Goal: Check status: Check status

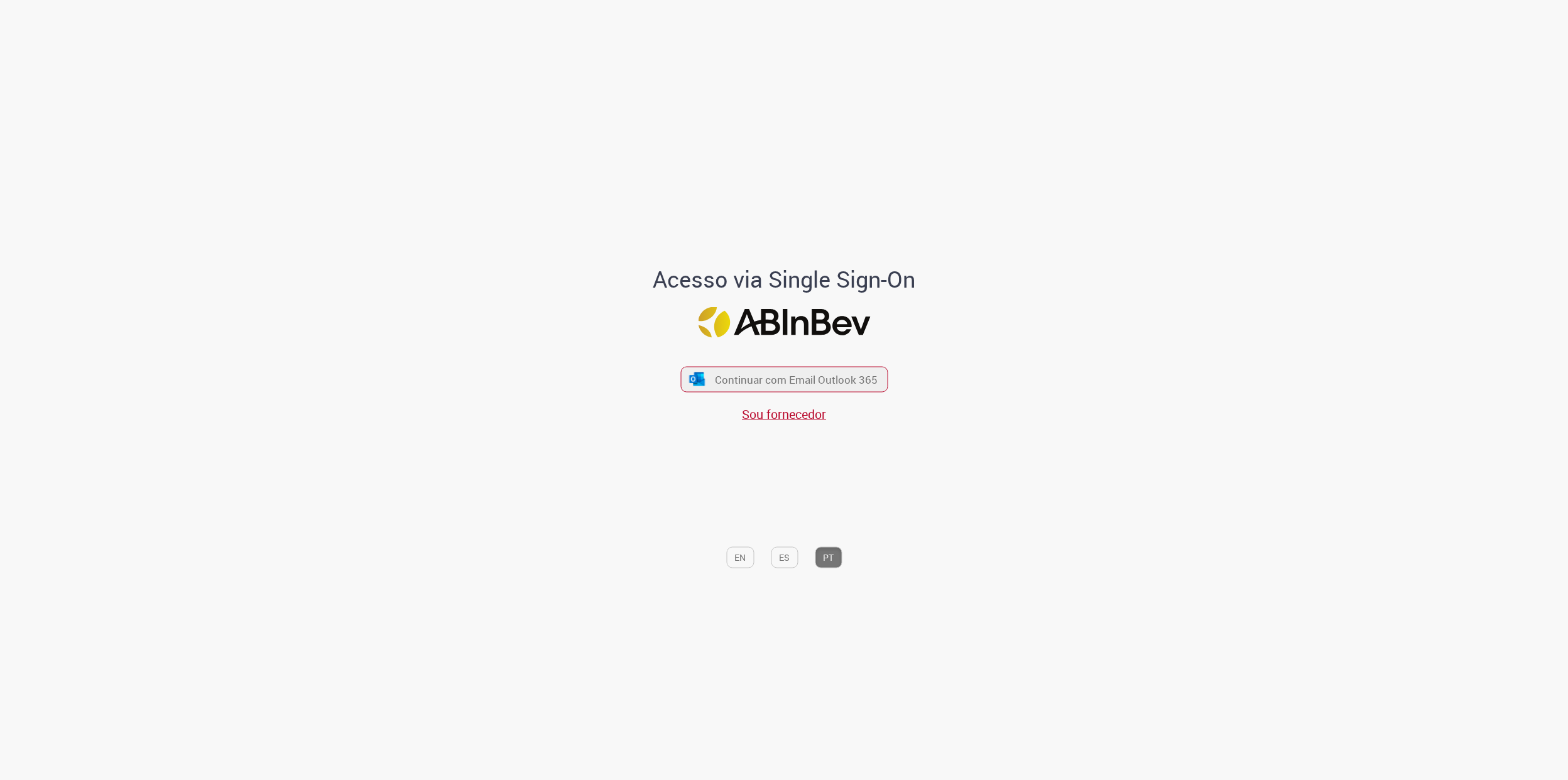
drag, startPoint x: 745, startPoint y: 370, endPoint x: 691, endPoint y: 285, distance: 100.7
click at [744, 370] on button "Continuar com Email Outlook 365" at bounding box center [784, 379] width 207 height 26
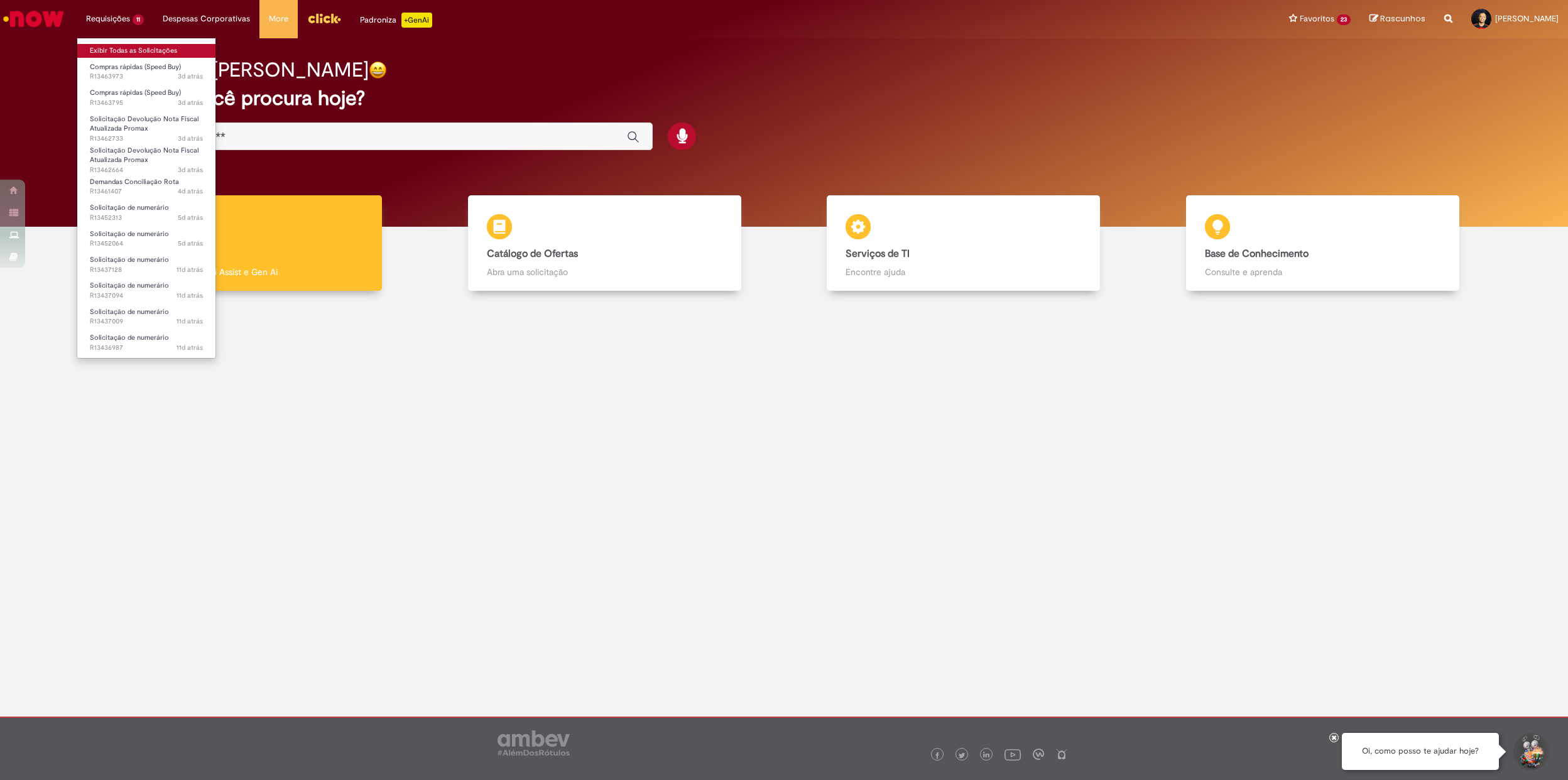
click at [151, 56] on link "Exibir Todas as Solicitações" at bounding box center [146, 51] width 138 height 14
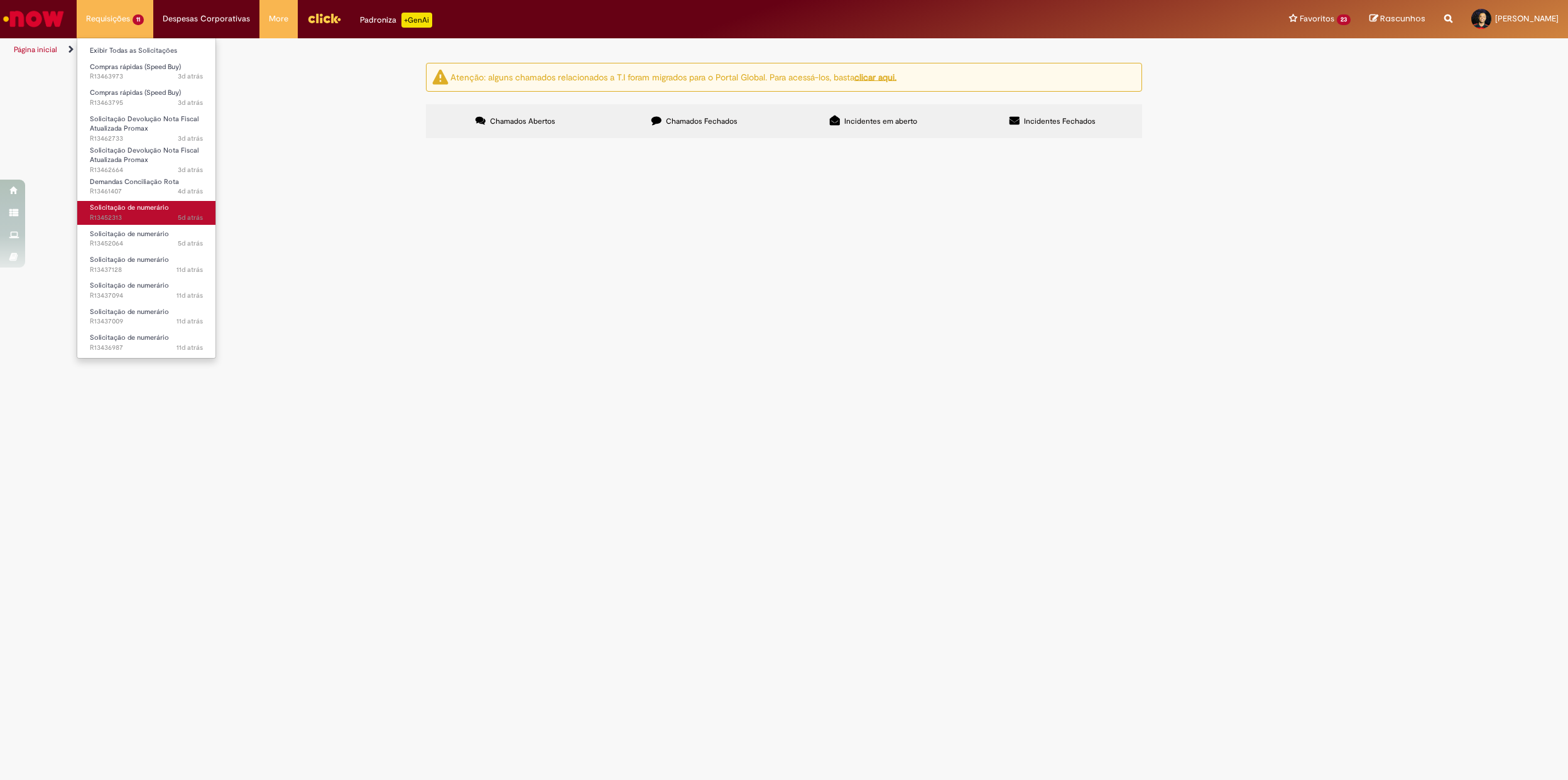
click at [144, 203] on span "Solicitação de numerário" at bounding box center [129, 208] width 79 height 10
click at [165, 193] on span "4d atrás 4 dias atrás R13461407" at bounding box center [146, 192] width 113 height 10
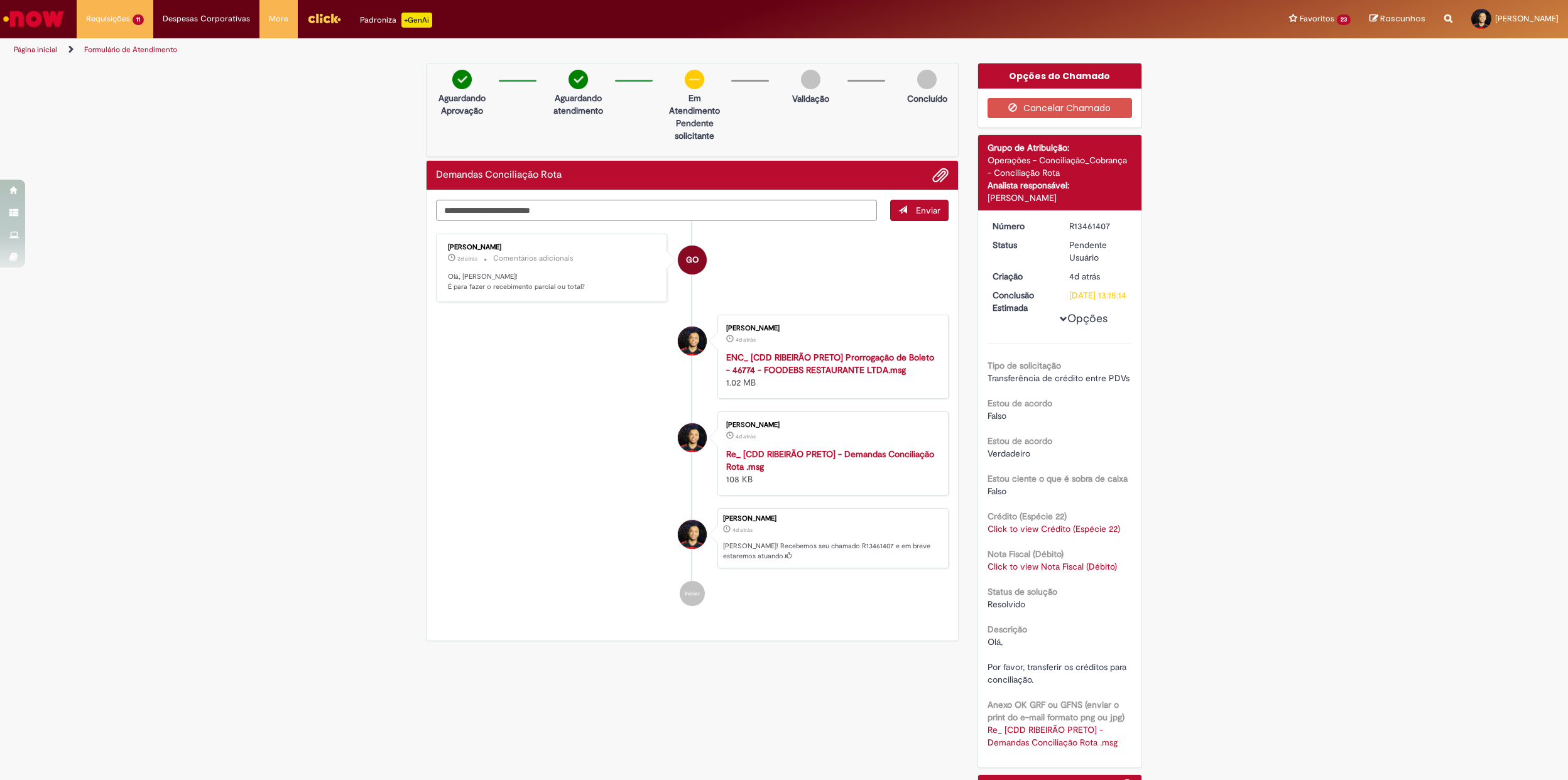
scroll to position [157, 0]
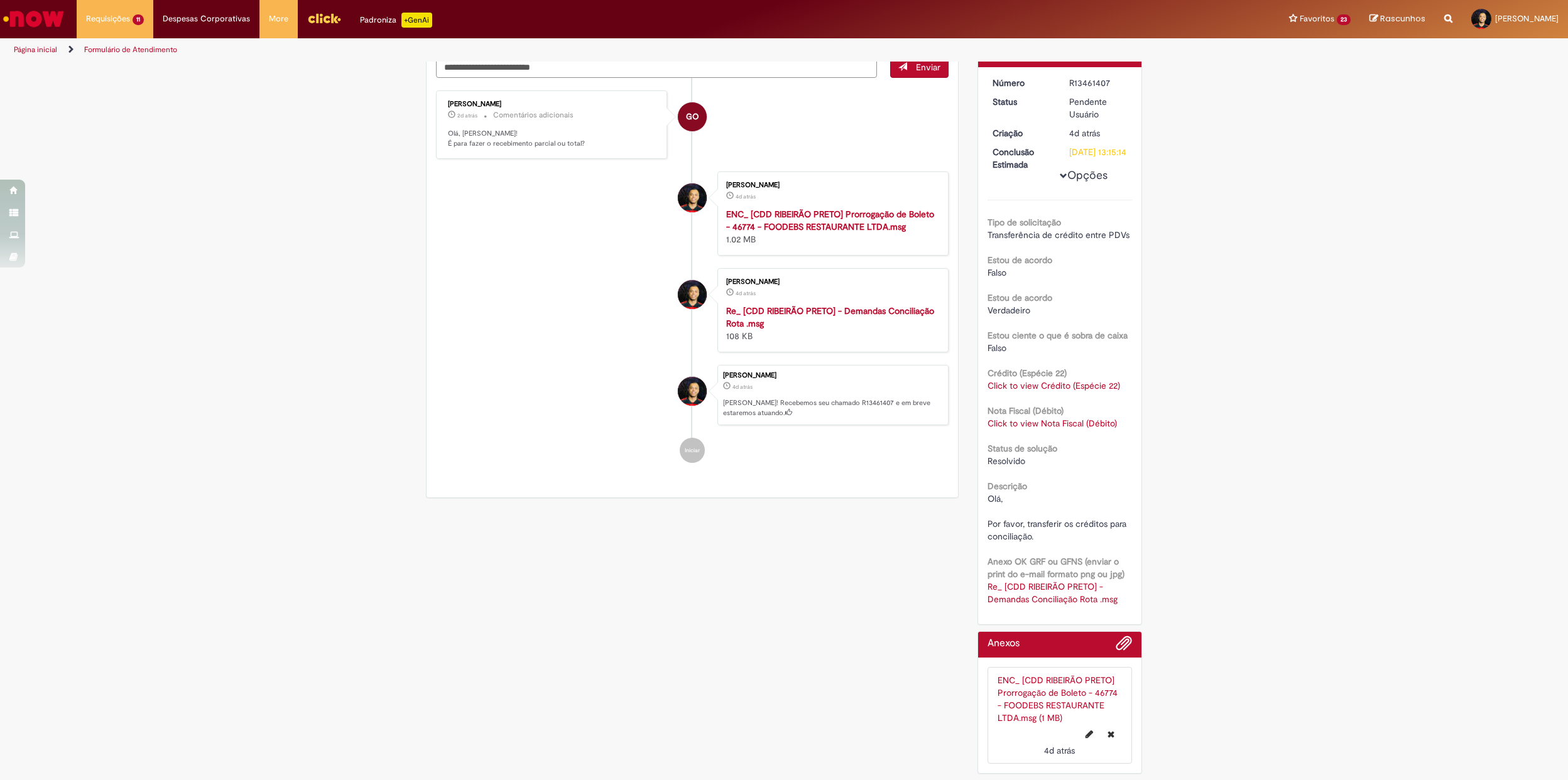
click at [1036, 383] on link "Click to view Crédito (Espécie 22)" at bounding box center [1053, 385] width 132 height 11
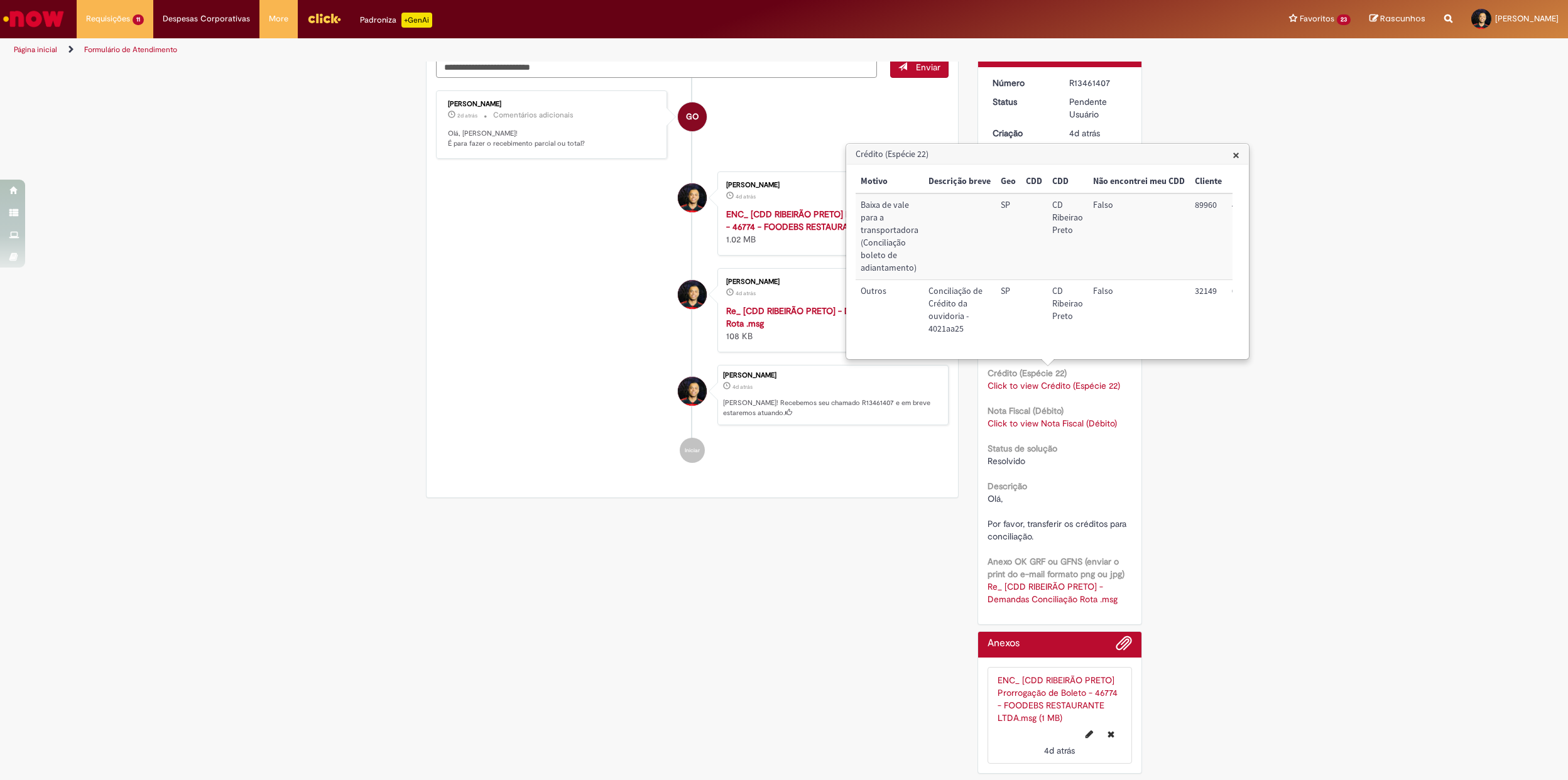
click at [1196, 199] on td "89960" at bounding box center [1208, 236] width 37 height 86
drag, startPoint x: 1196, startPoint y: 199, endPoint x: 1202, endPoint y: 287, distance: 88.2
click at [1202, 287] on td "32149" at bounding box center [1208, 310] width 37 height 60
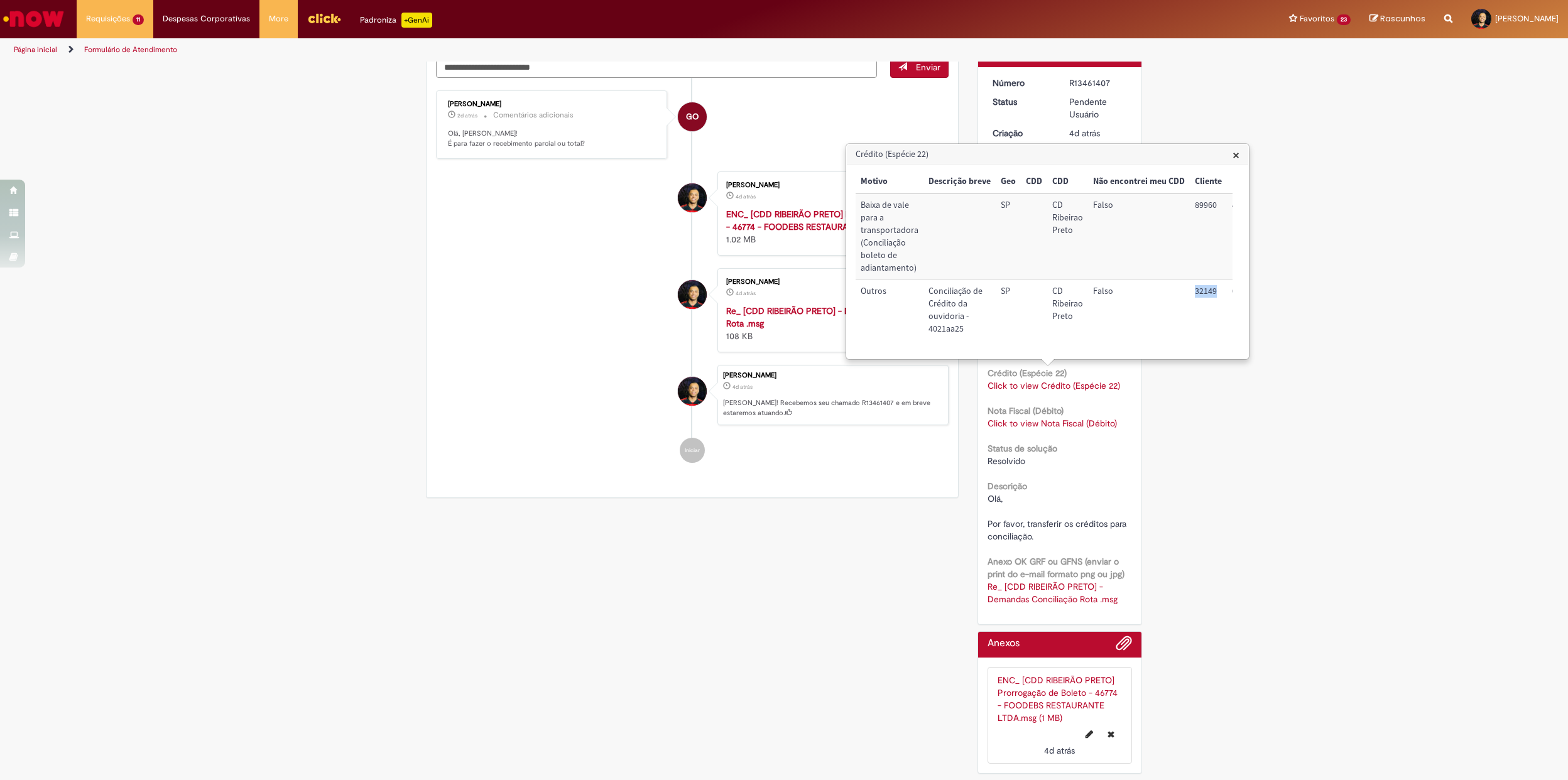
copy td "32149"
click at [1063, 423] on link "Click to view Nota Fiscal (Débito)" at bounding box center [1051, 423] width 129 height 11
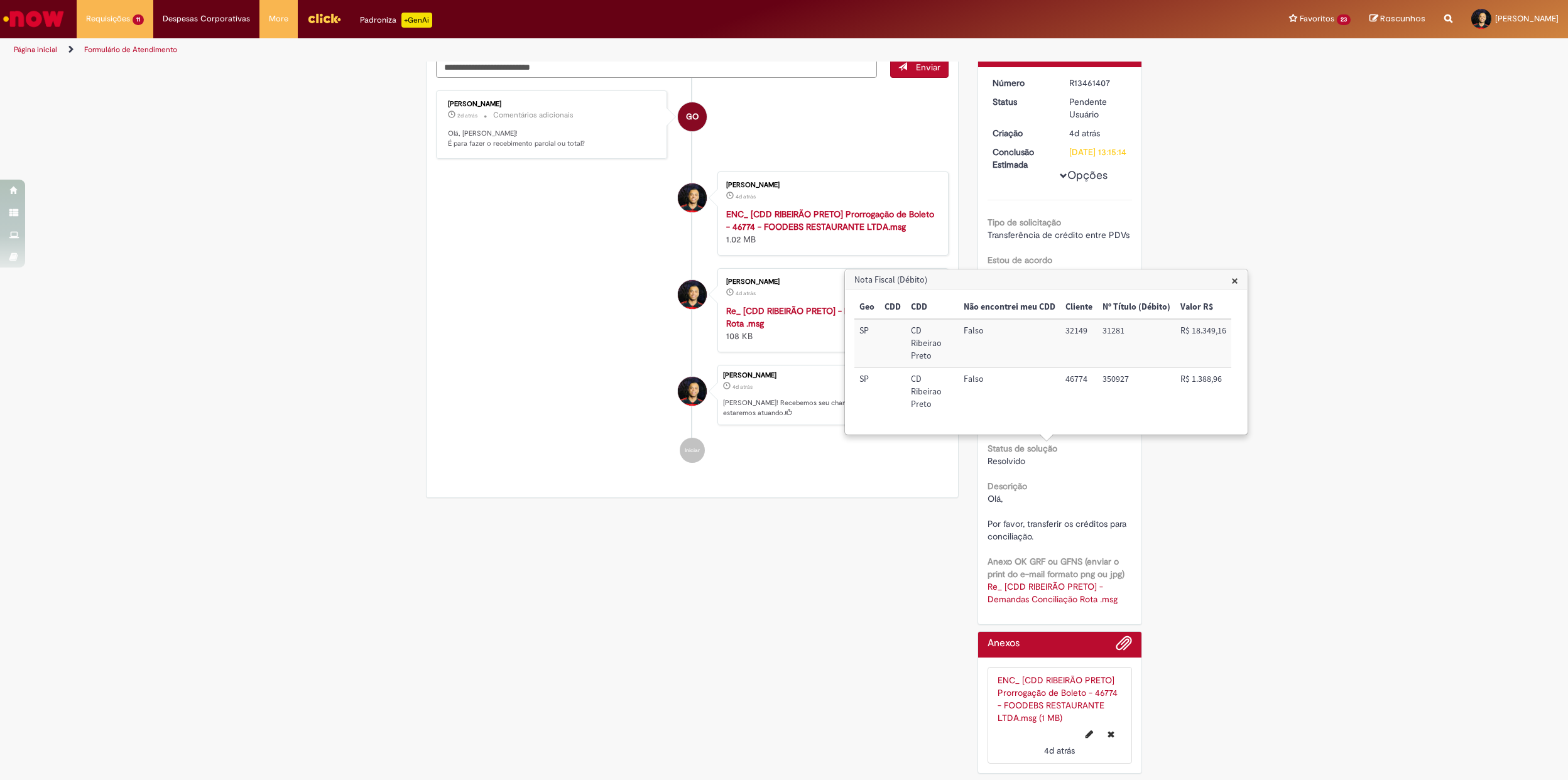
click at [1081, 368] on td "46774" at bounding box center [1079, 392] width 37 height 47
copy td "46774"
click at [450, 335] on li "Luis Gabriel dos Reis Camargo 4d atrás 4 dias atrás Re_ [CDD RIBEIRÃO PRETO] - …" at bounding box center [692, 310] width 512 height 84
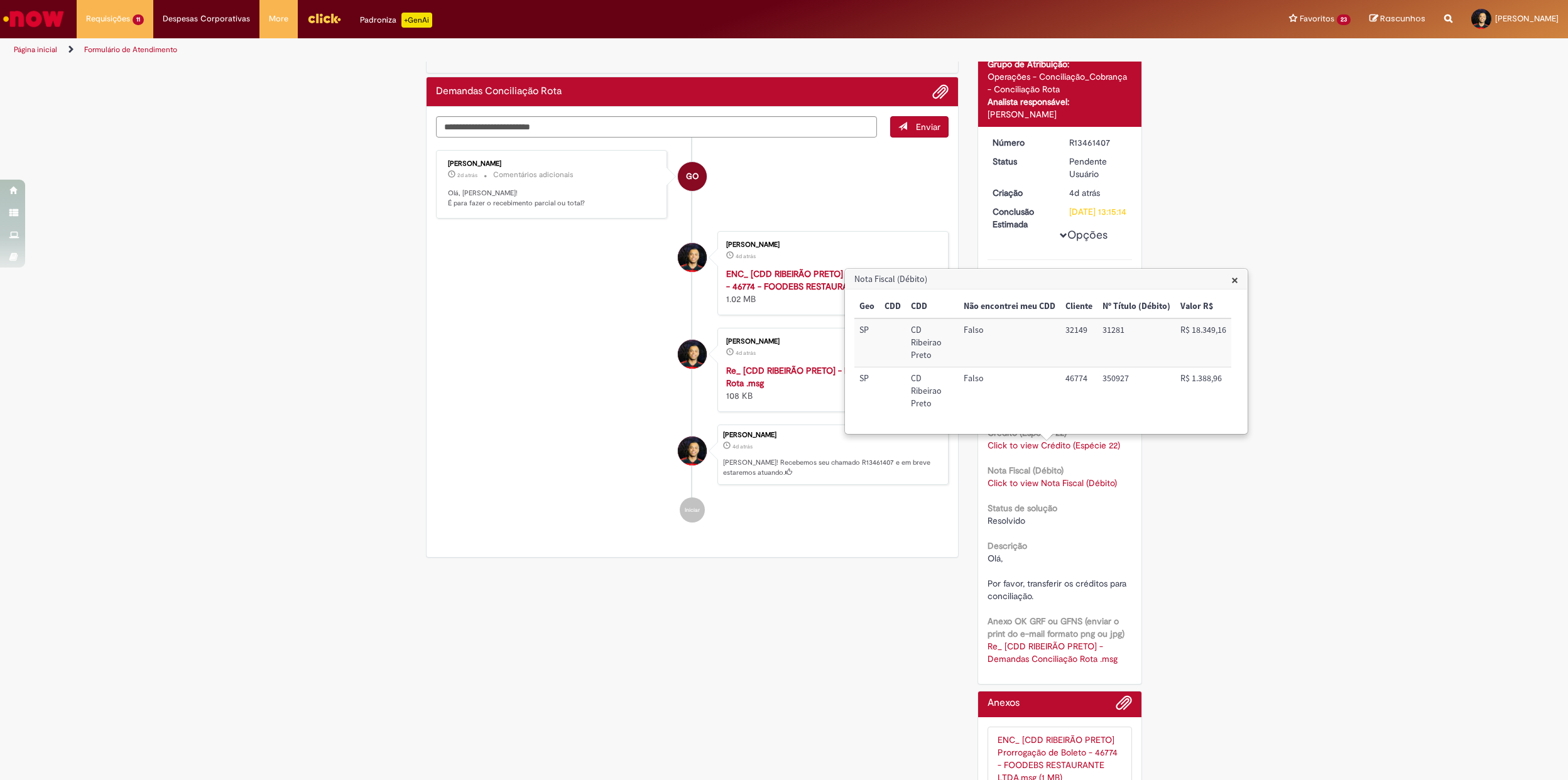
click at [427, 362] on div "Enviar GO Gustavo Oliveira 2d atrás 2 dias atrás Comentários adicionais Olá, Lu…" at bounding box center [692, 332] width 531 height 450
click at [1065, 325] on td "32149" at bounding box center [1079, 343] width 37 height 48
copy td "32149"
click at [603, 126] on textarea "Digite sua mensagem aqui..." at bounding box center [656, 127] width 441 height 22
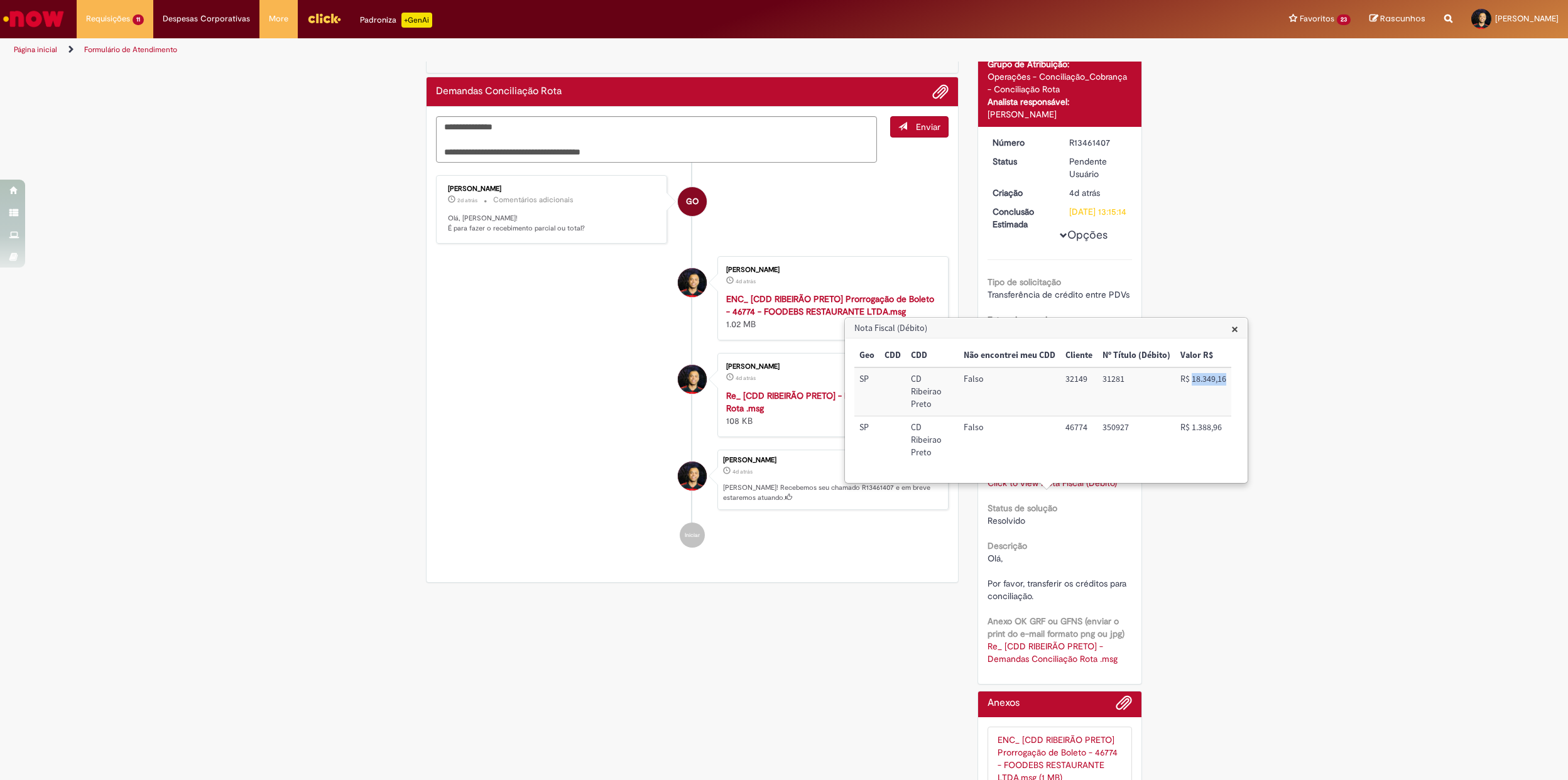
drag, startPoint x: 1192, startPoint y: 407, endPoint x: 1224, endPoint y: 406, distance: 32.0
click at [1224, 406] on td "R$ 18.349,16" at bounding box center [1203, 391] width 56 height 48
copy td "18.349,16"
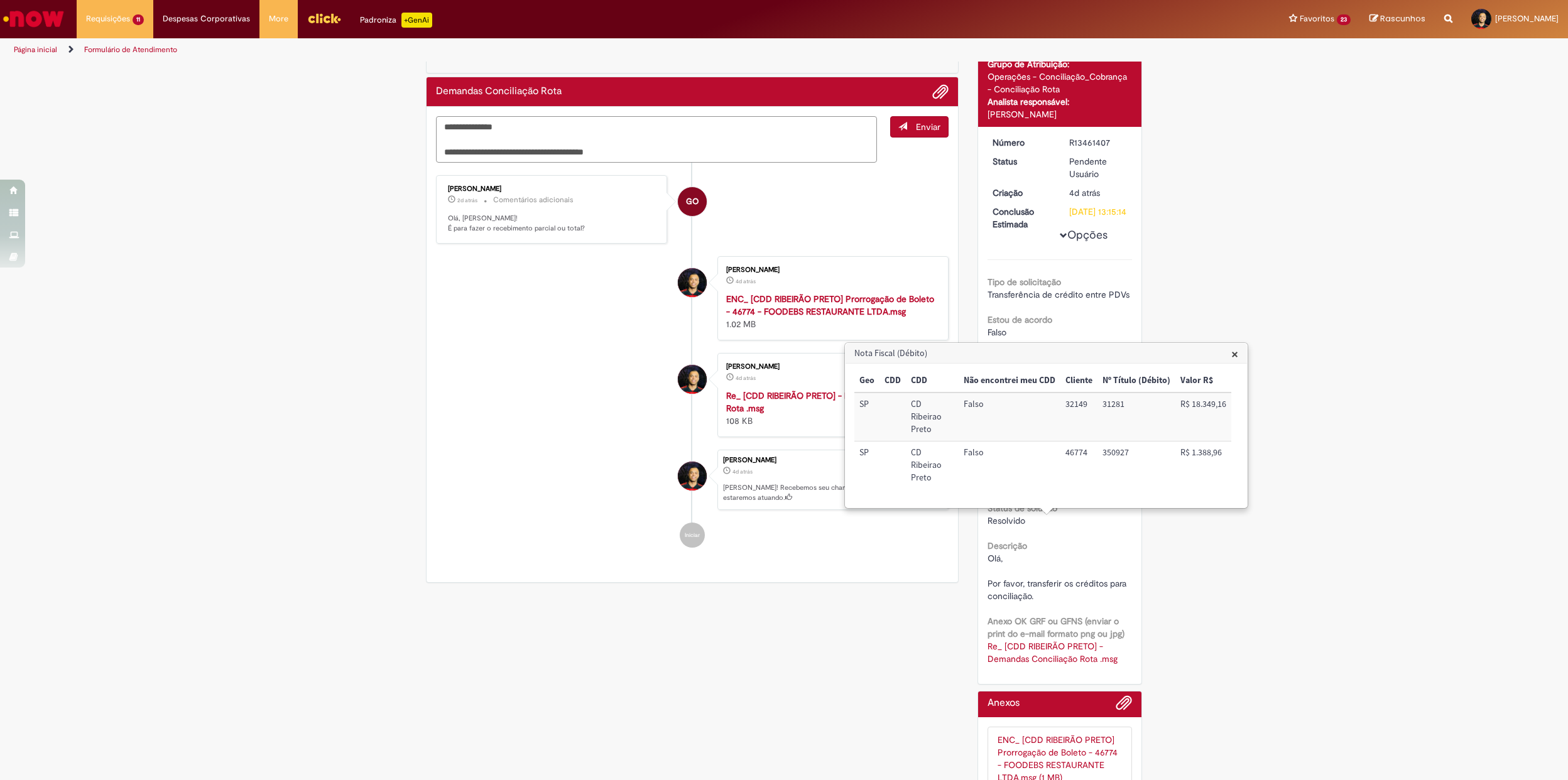
click at [638, 148] on textarea "**********" at bounding box center [656, 140] width 441 height 47
paste textarea "*********"
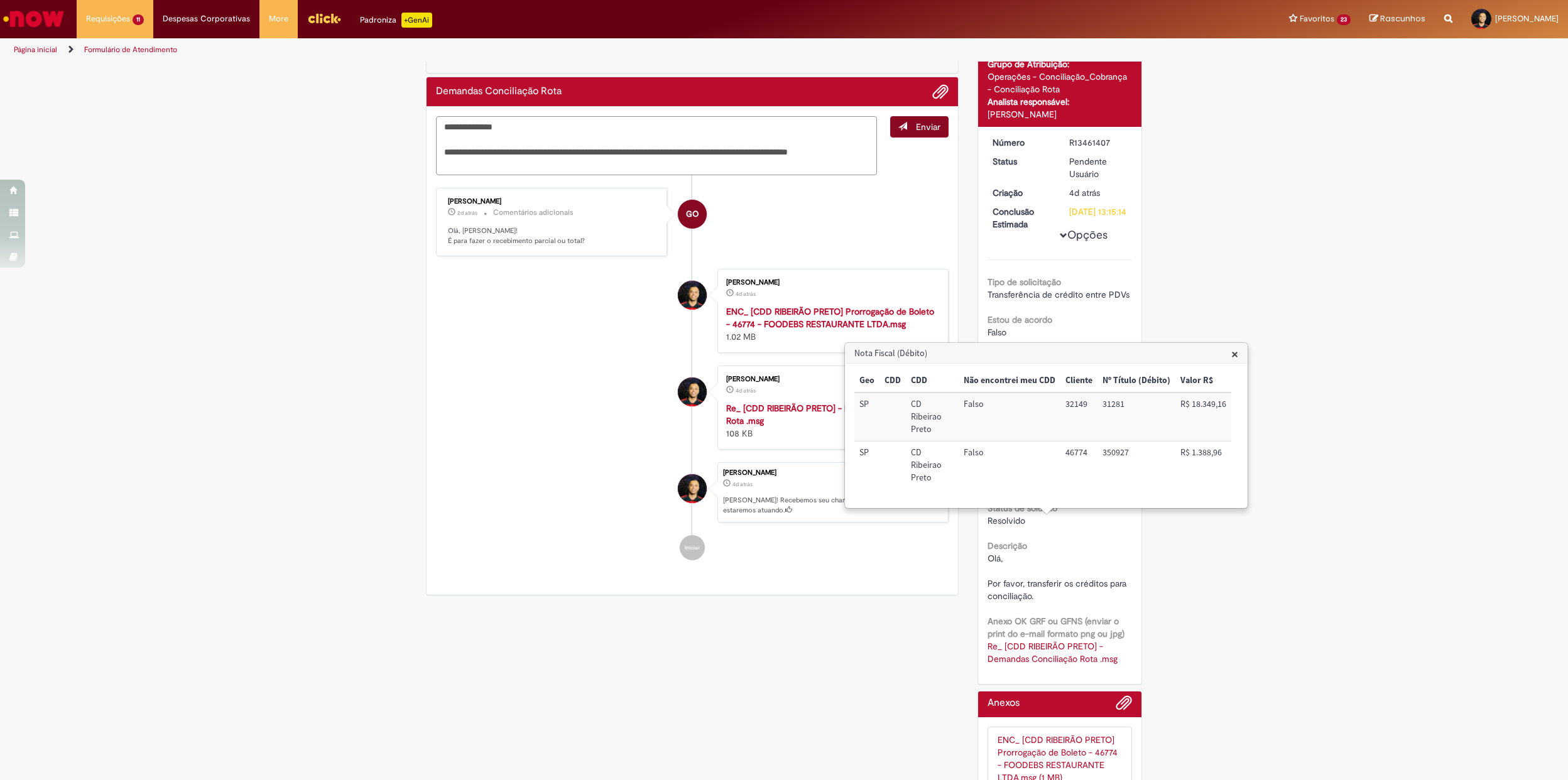
type textarea "**********"
click at [916, 131] on span "Enviar" at bounding box center [928, 126] width 25 height 11
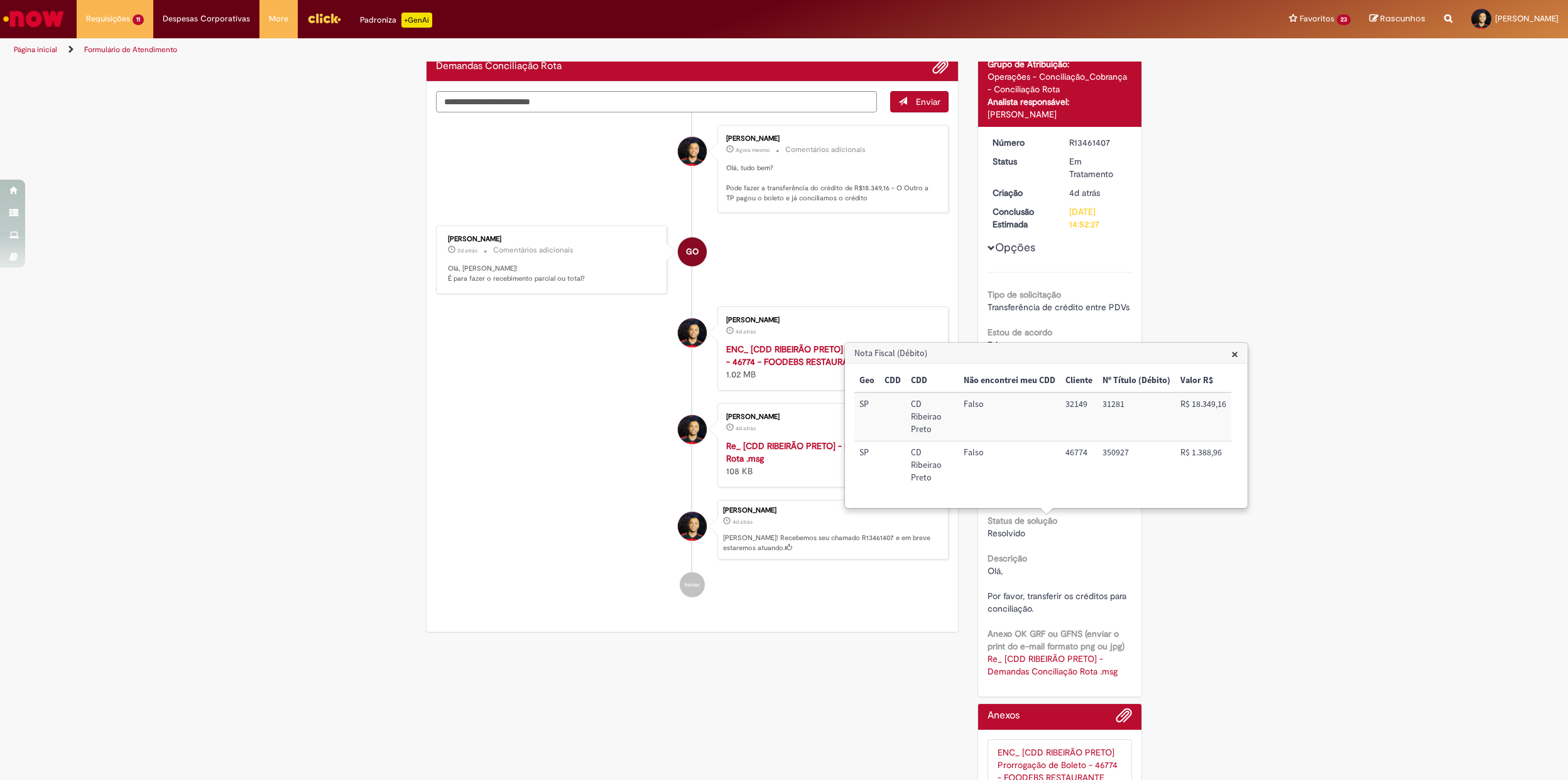
click at [770, 284] on li "GO Gustavo Oliveira 2d atrás 2 dias atrás Comentários adicionais Olá, Luis! É p…" at bounding box center [692, 259] width 512 height 68
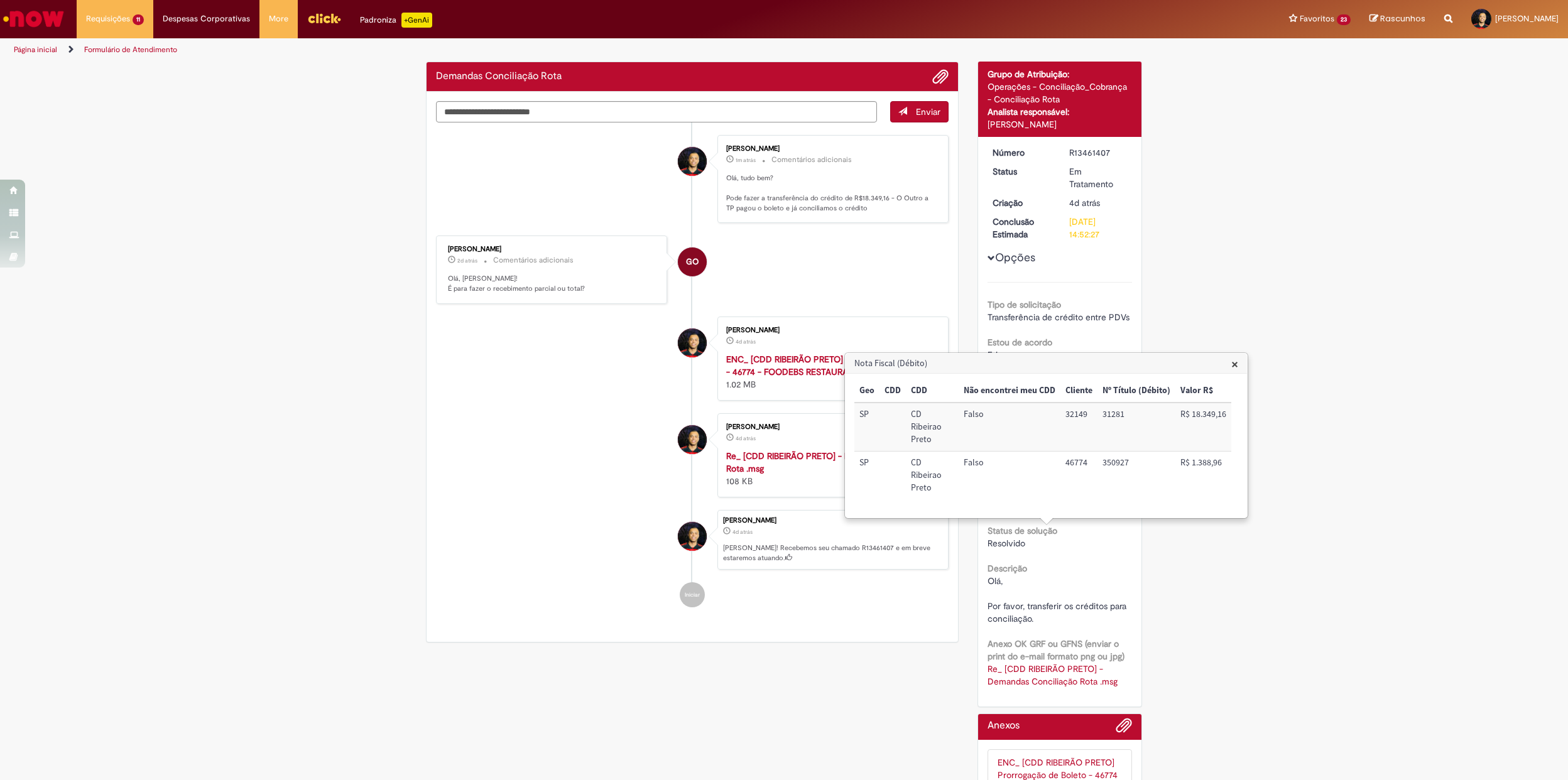
click at [1237, 363] on span "×" at bounding box center [1233, 363] width 7 height 17
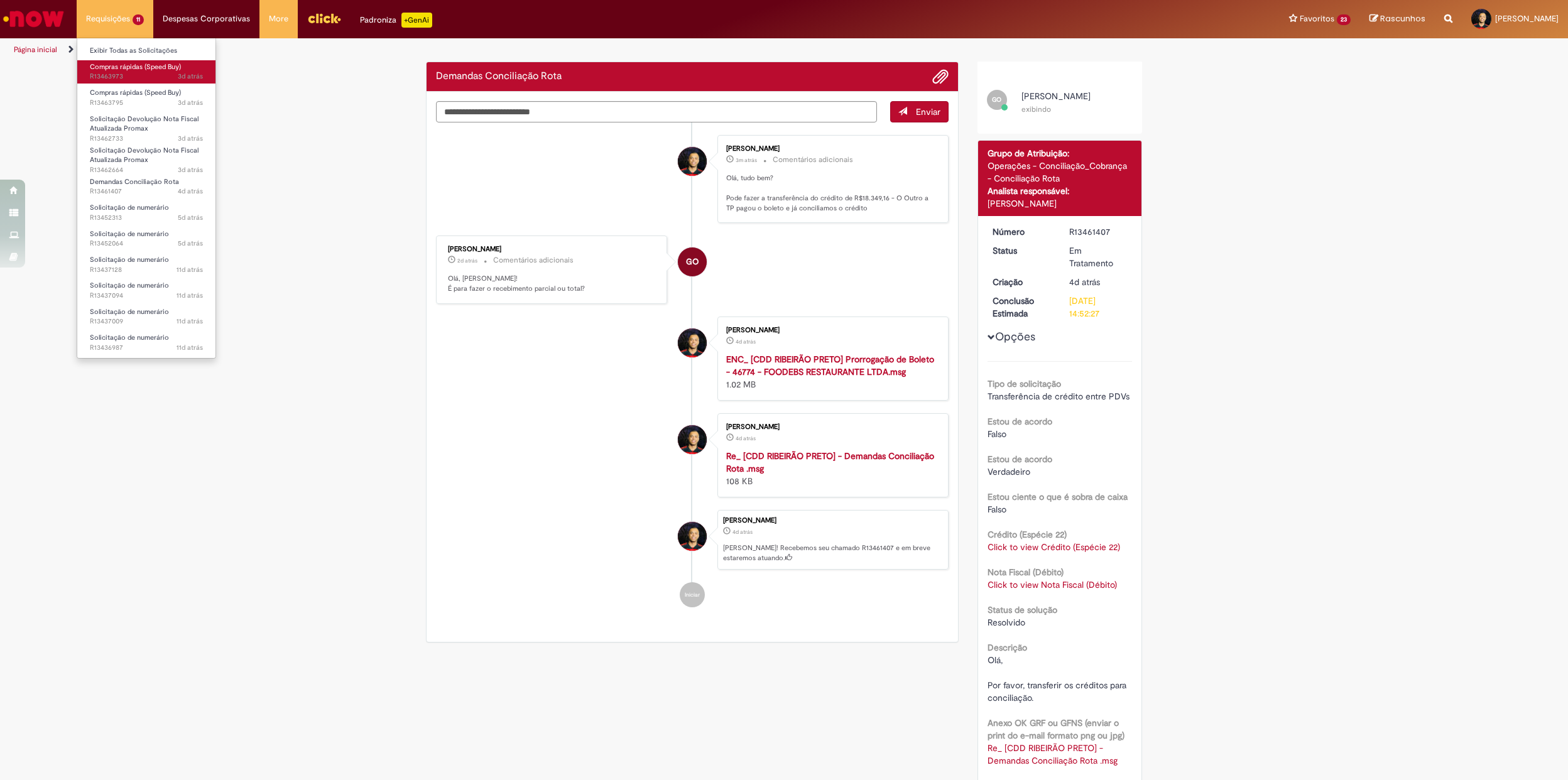
click at [171, 71] on span "Compras rápidas (Speed Buy)" at bounding box center [135, 67] width 91 height 10
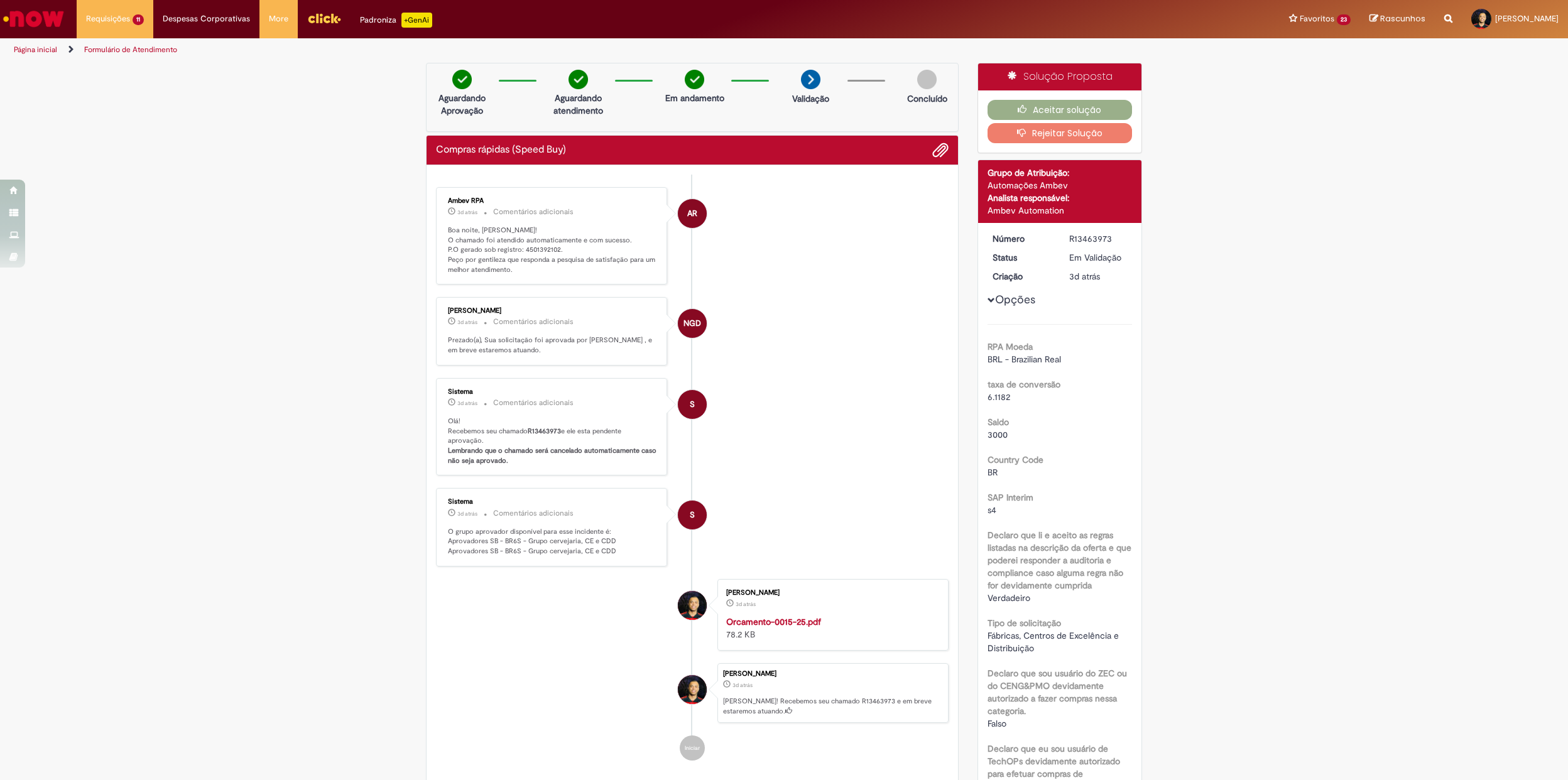
click at [533, 252] on p "Boa noite, Luis! O chamado foi atendido automaticamente e com sucesso. P.O gera…" at bounding box center [553, 250] width 209 height 49
copy p "4501392102"
click at [1069, 101] on button "Aceitar solução" at bounding box center [1059, 110] width 145 height 20
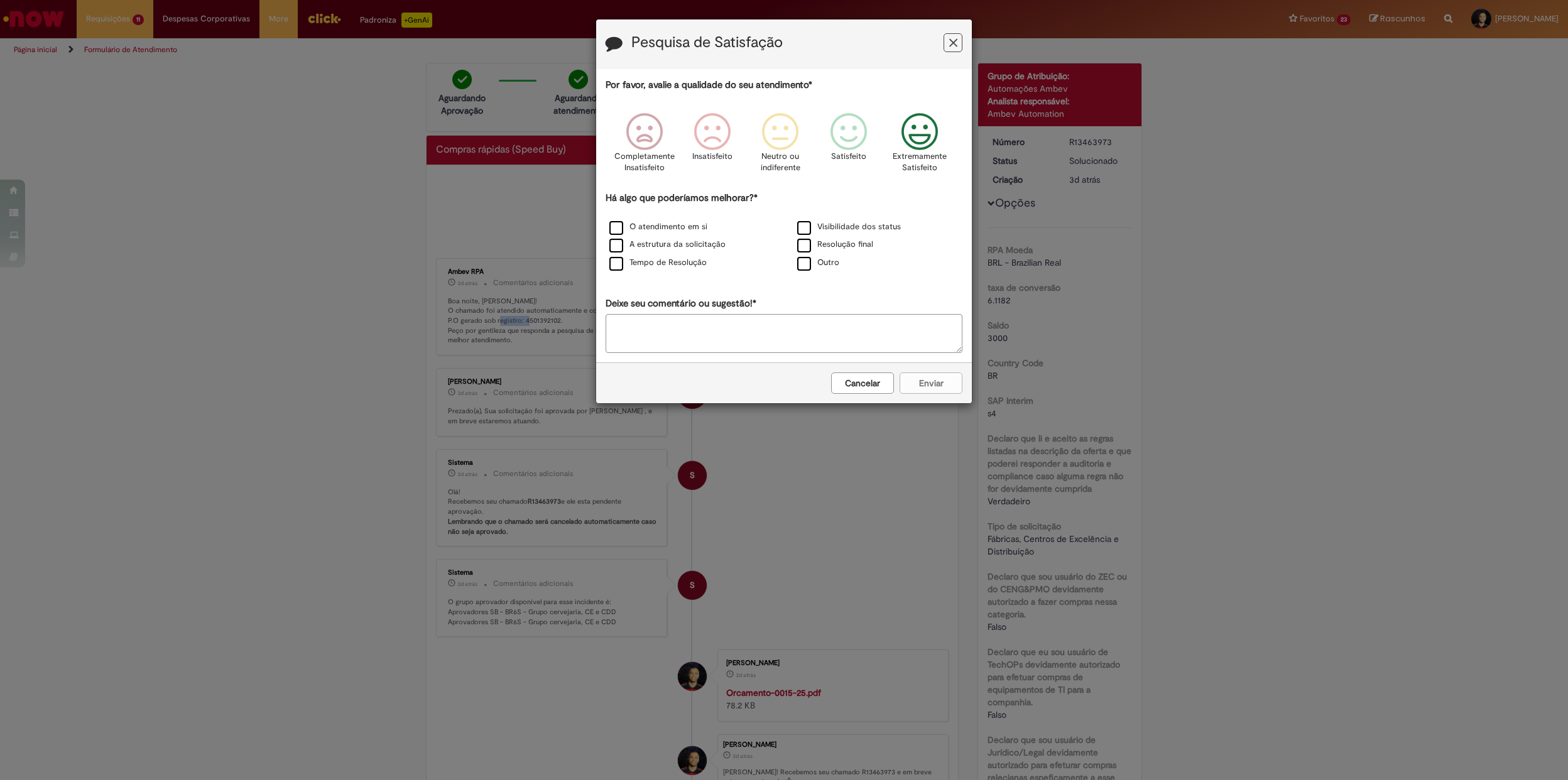
click at [923, 135] on icon "Feedback" at bounding box center [920, 132] width 47 height 38
click at [654, 224] on label "O atendimento em si" at bounding box center [657, 227] width 98 height 12
click at [918, 377] on button "Enviar" at bounding box center [931, 383] width 63 height 22
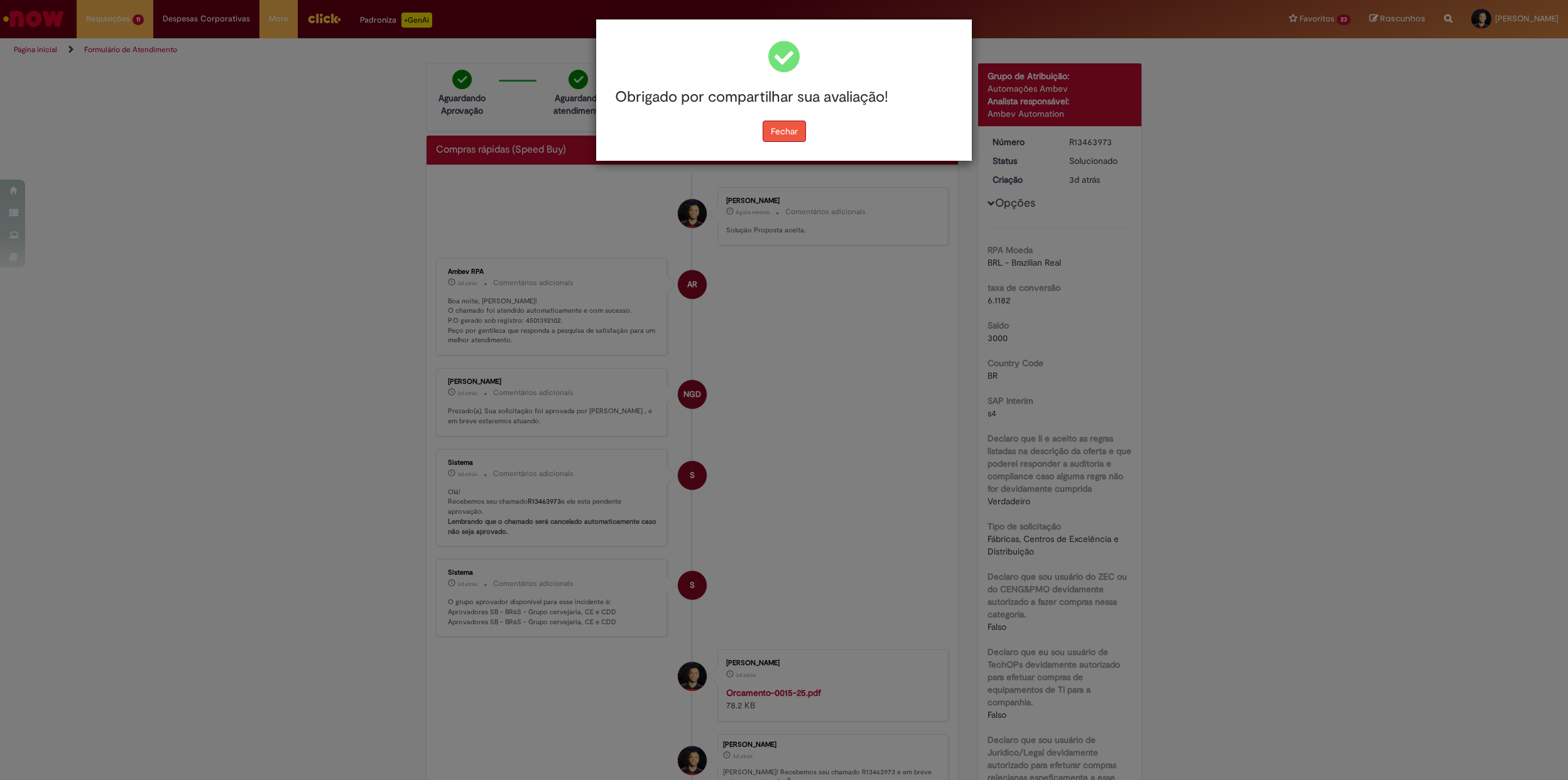
click at [769, 139] on button "Fechar" at bounding box center [784, 131] width 43 height 22
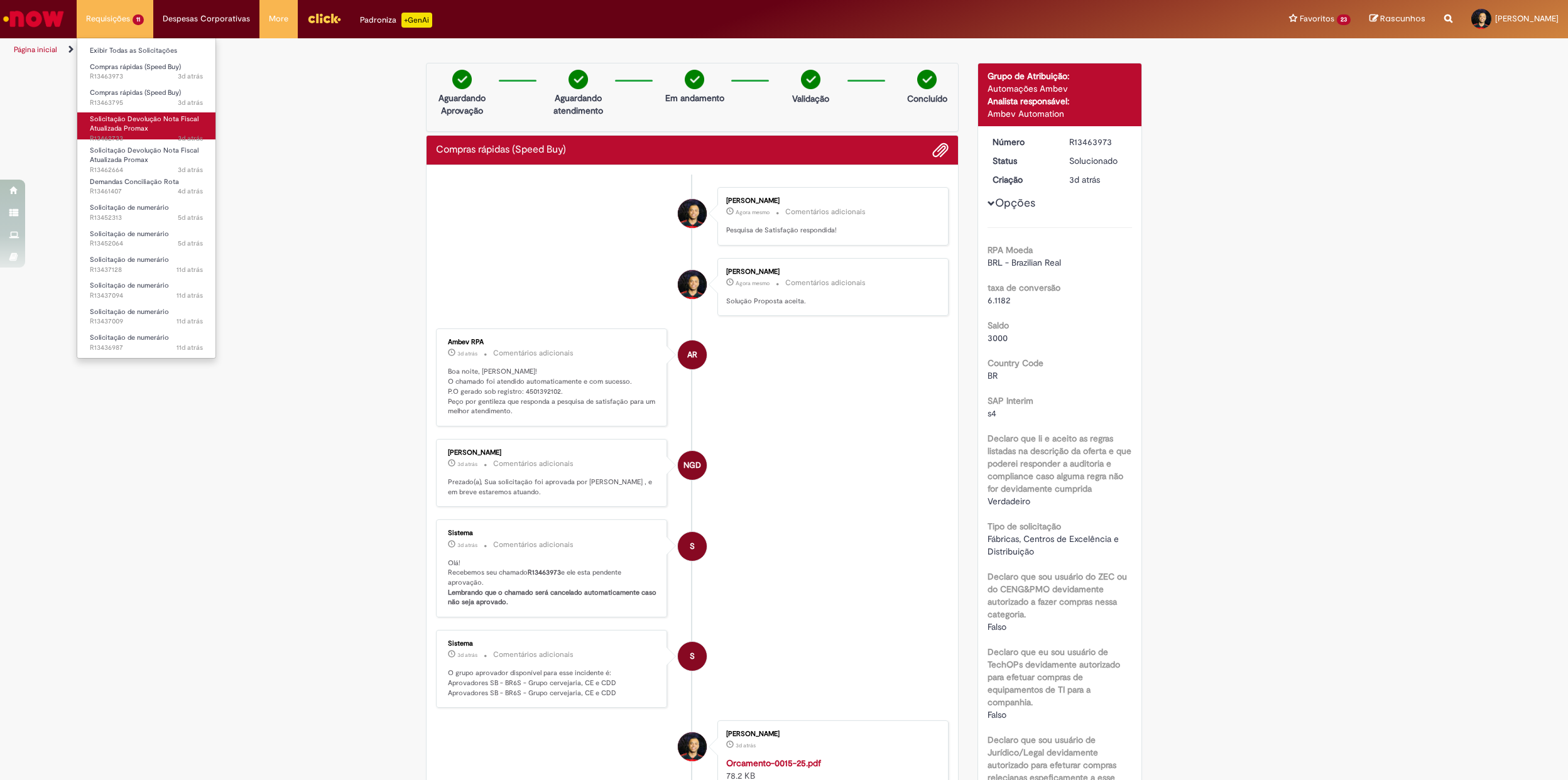
click at [151, 134] on span "3d atrás 3 dias atrás R13462733" at bounding box center [146, 139] width 113 height 10
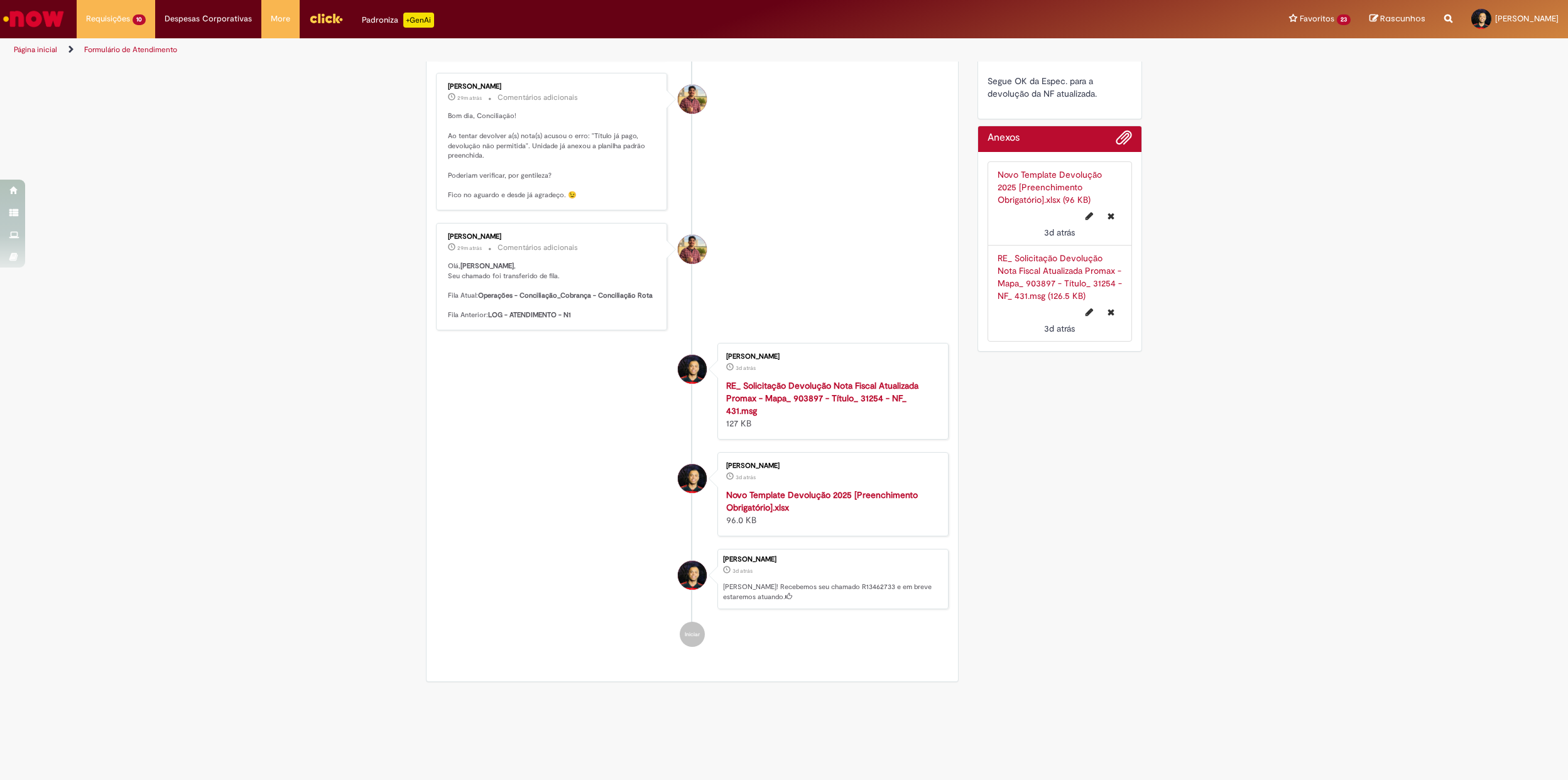
scroll to position [84, 0]
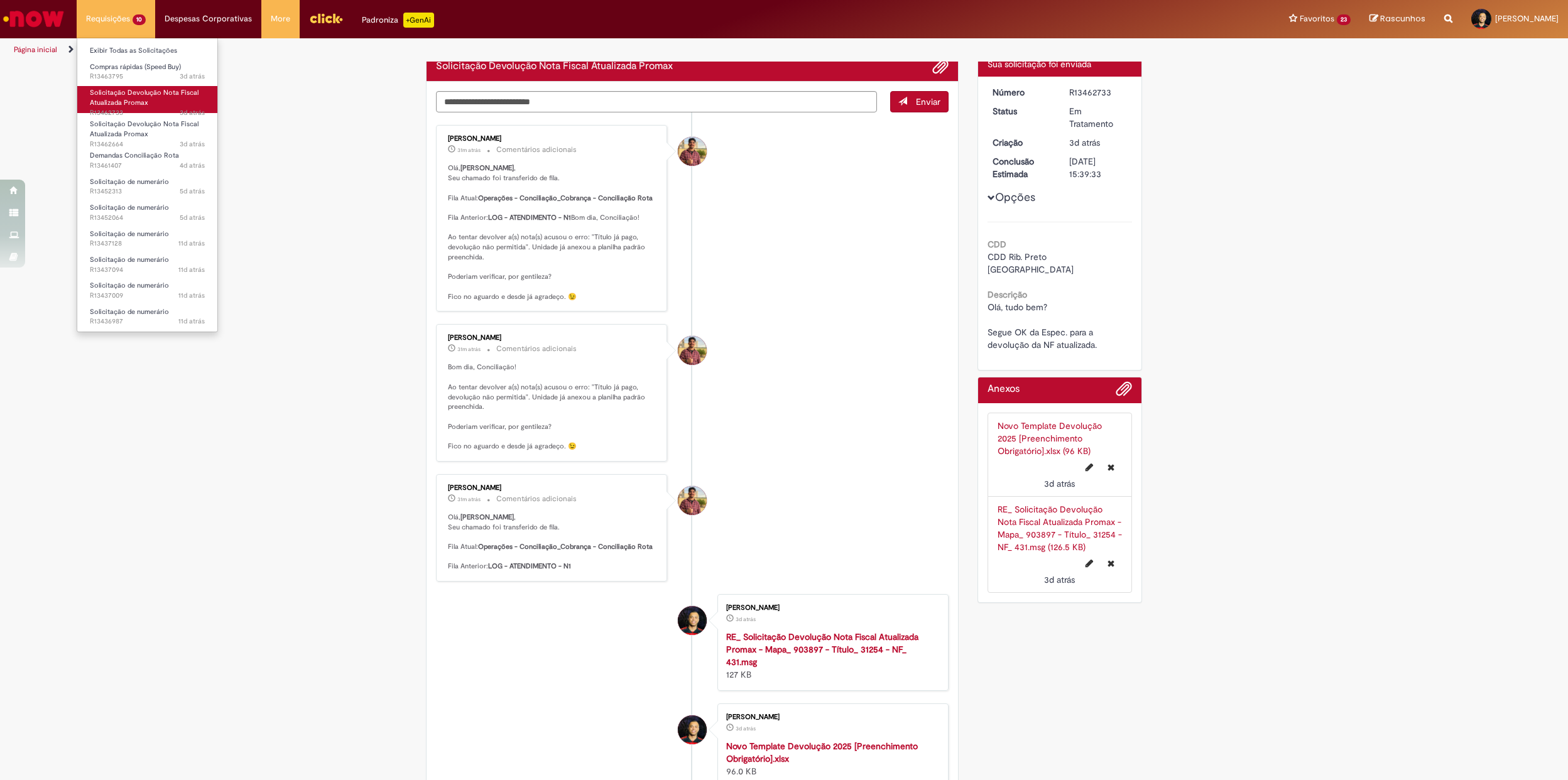
click at [154, 93] on span "Solicitação Devolução Nota Fiscal Atualizada Promax" at bounding box center [144, 98] width 109 height 20
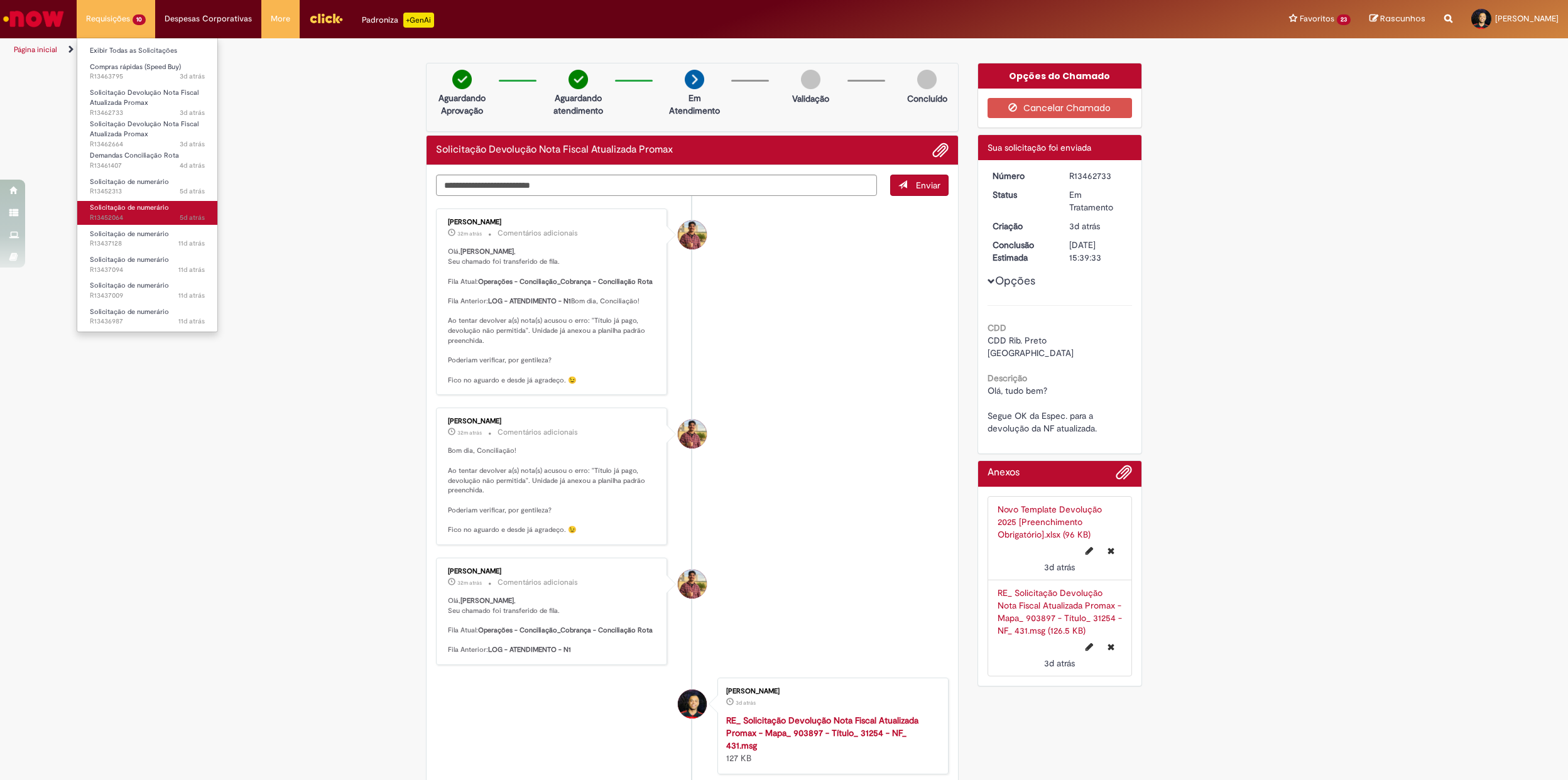
click at [123, 213] on span "5d atrás 5 dias atrás R13452064" at bounding box center [147, 218] width 114 height 10
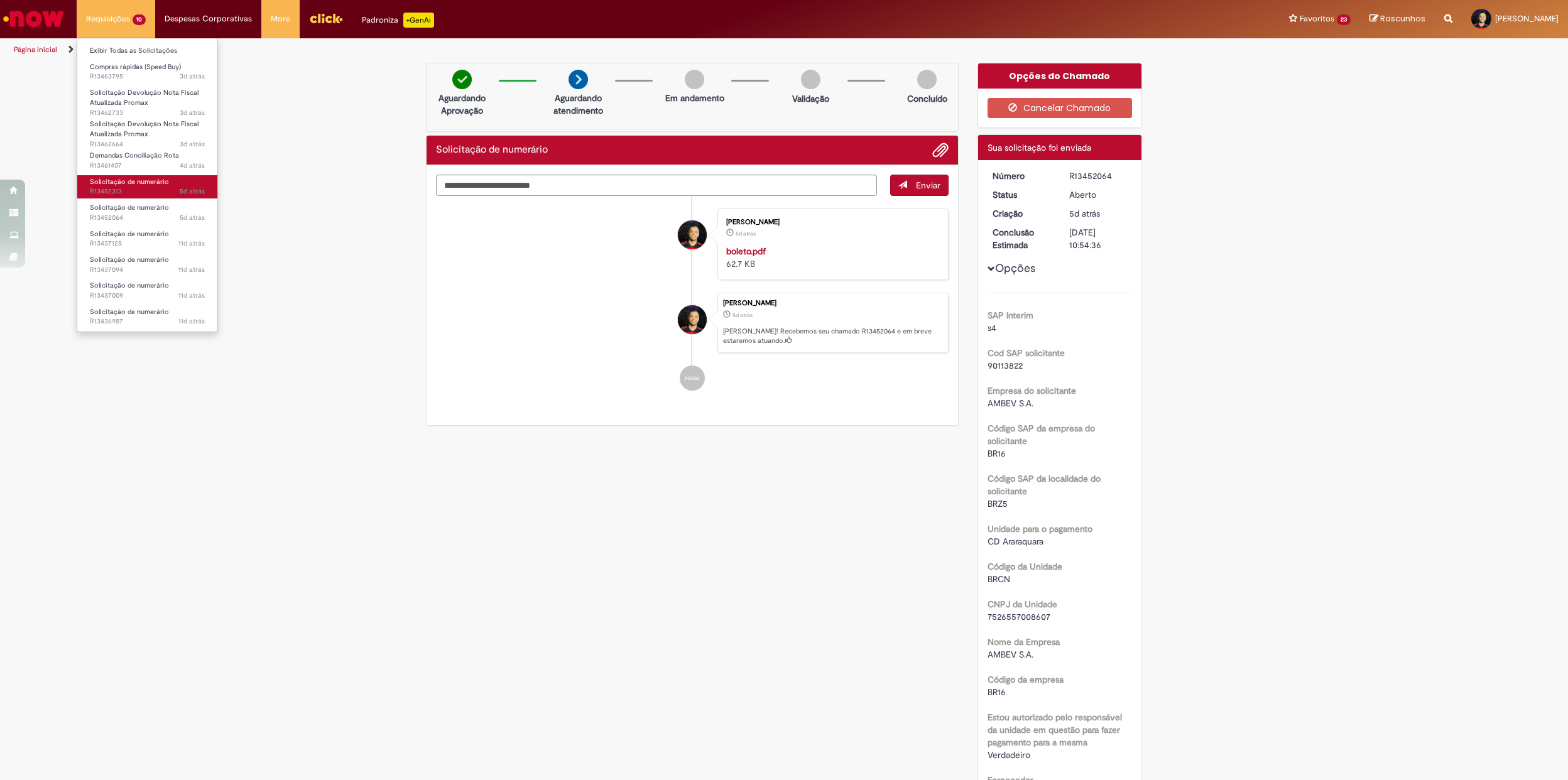
click at [143, 190] on span "5d atrás 5 dias atrás R13452313" at bounding box center [147, 192] width 114 height 10
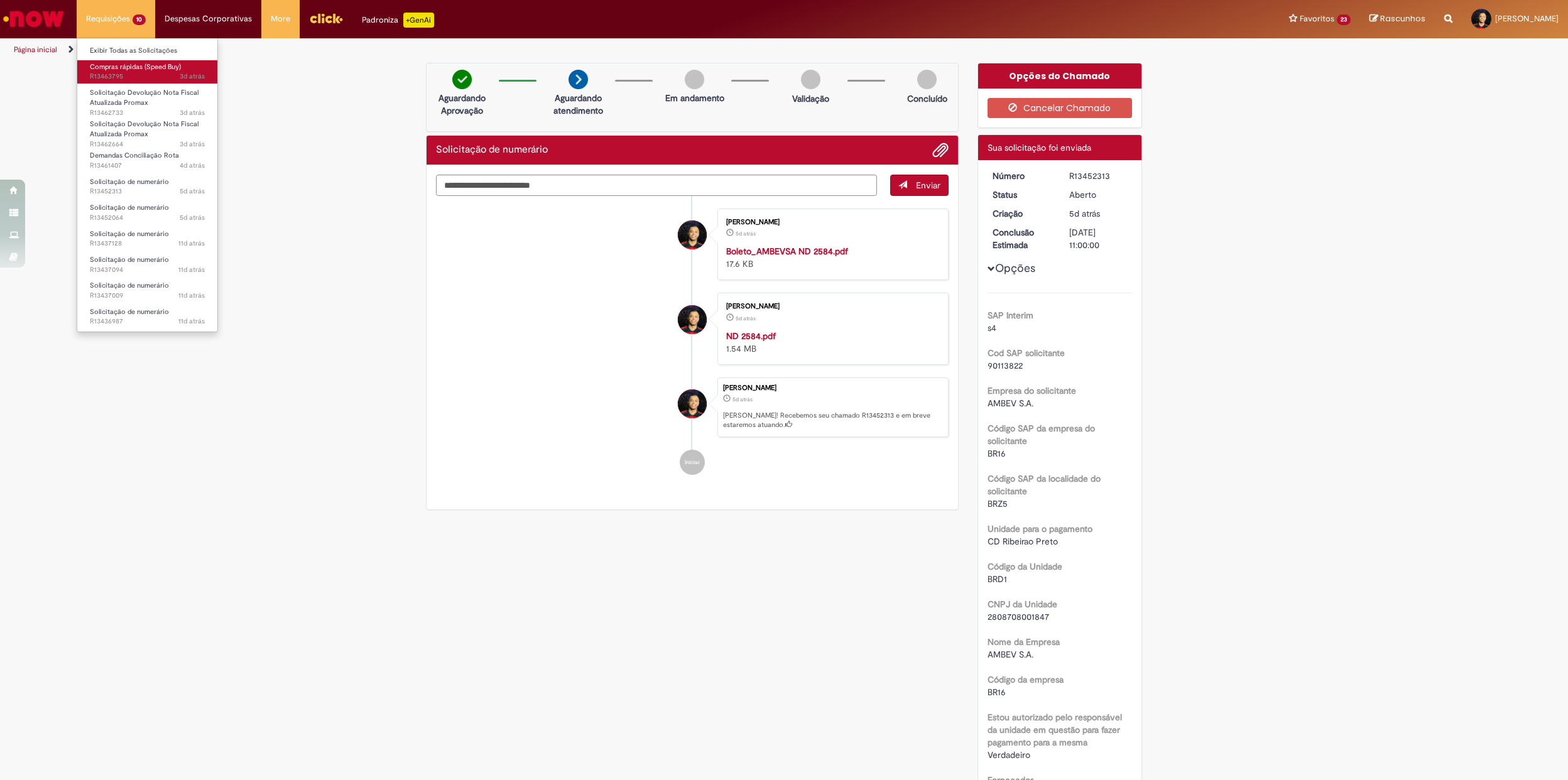
click at [149, 71] on span "Compras rápidas (Speed Buy)" at bounding box center [135, 67] width 91 height 10
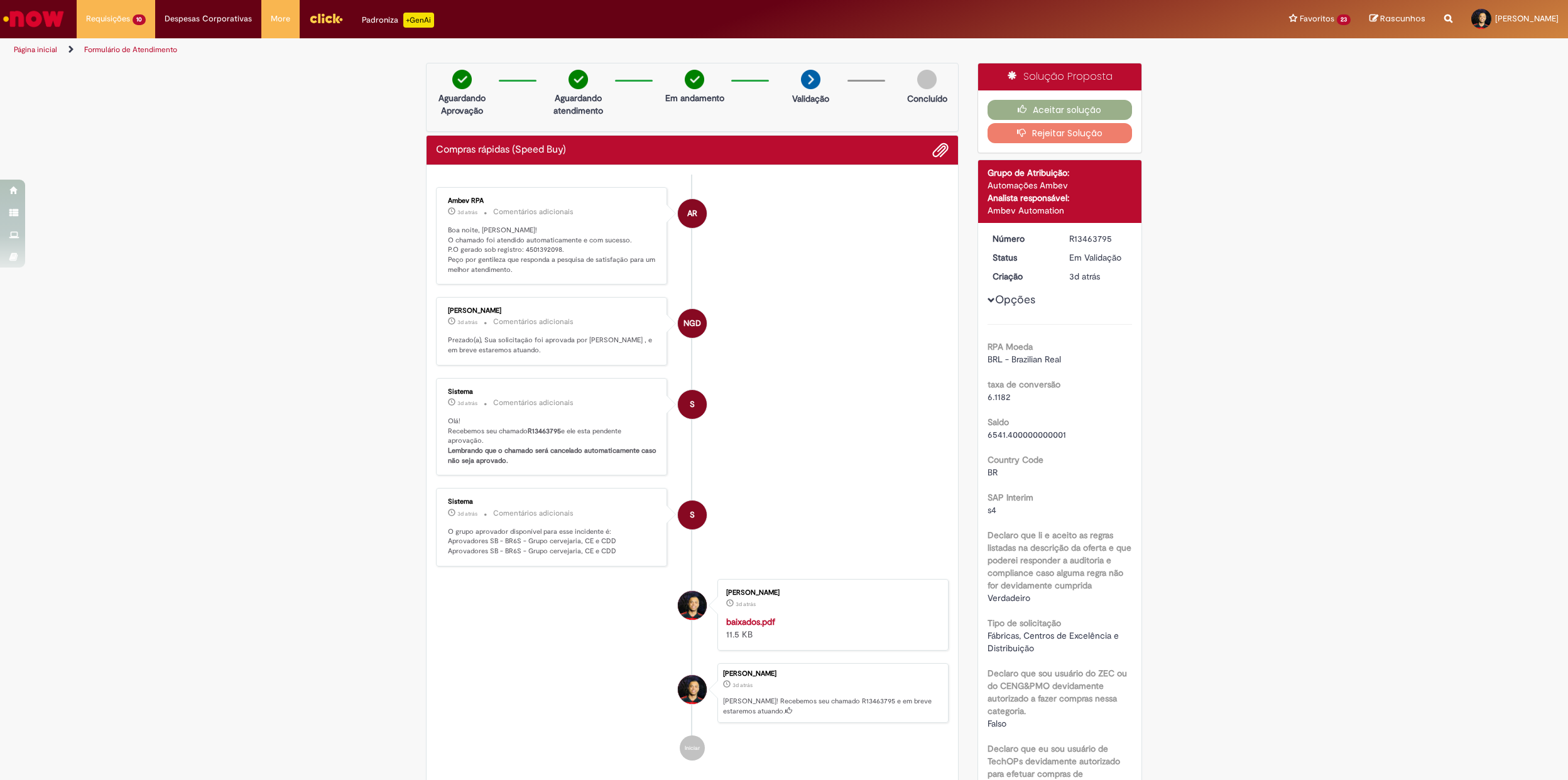
click at [523, 242] on p "Boa noite, Luis! O chamado foi atendido automaticamente e com sucesso. P.O gera…" at bounding box center [553, 250] width 209 height 49
drag, startPoint x: 523, startPoint y: 242, endPoint x: 533, endPoint y: 257, distance: 18.0
click at [533, 257] on p "Boa noite, Luis! O chamado foi atendido automaticamente e com sucesso. P.O gera…" at bounding box center [553, 250] width 209 height 49
click at [529, 248] on p "Boa noite, Luis! O chamado foi atendido automaticamente e com sucesso. P.O gera…" at bounding box center [553, 250] width 209 height 49
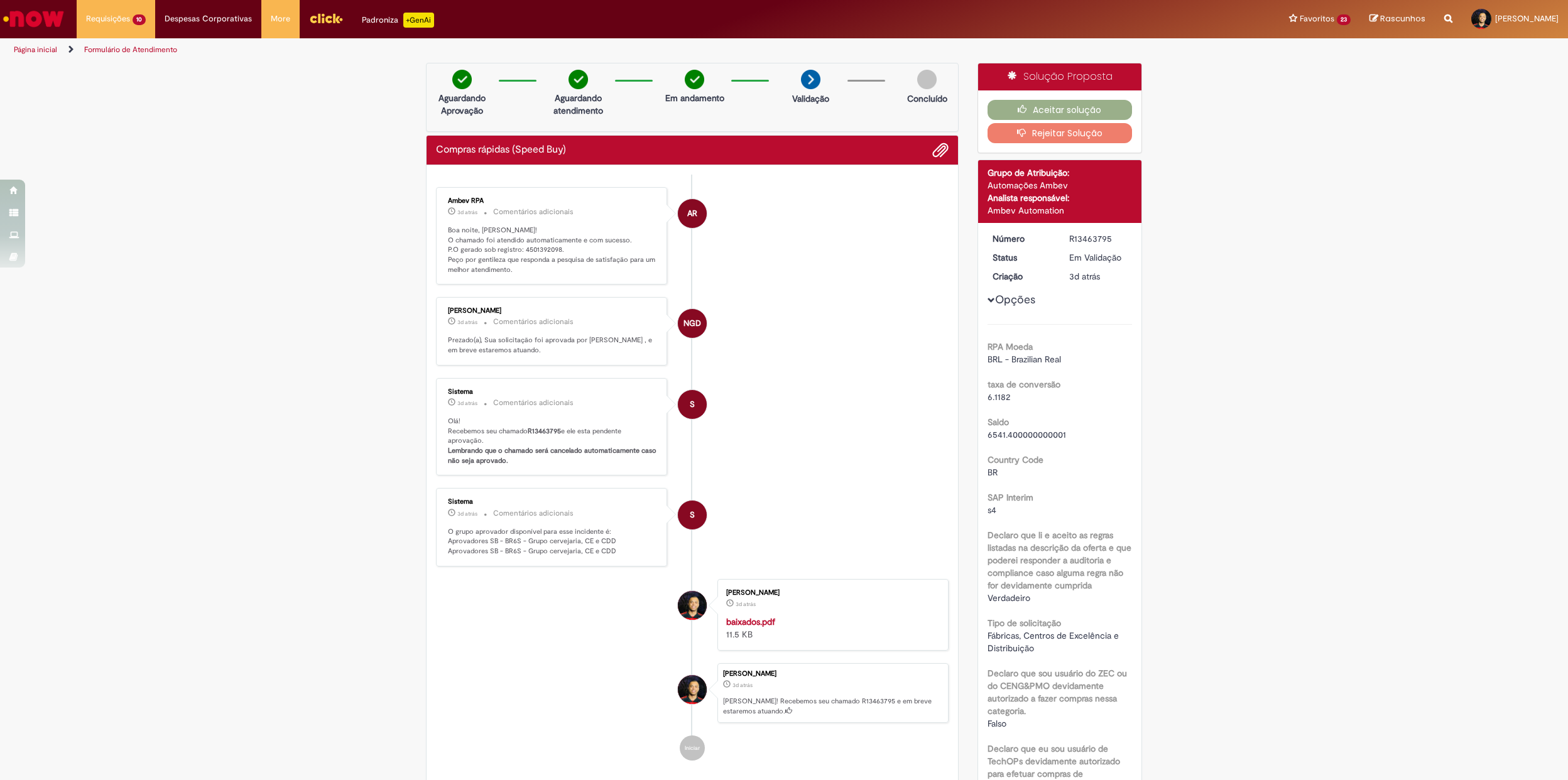
click at [529, 248] on p "Boa noite, Luis! O chamado foi atendido automaticamente e com sucesso. P.O gera…" at bounding box center [553, 250] width 209 height 49
copy p "4501392098"
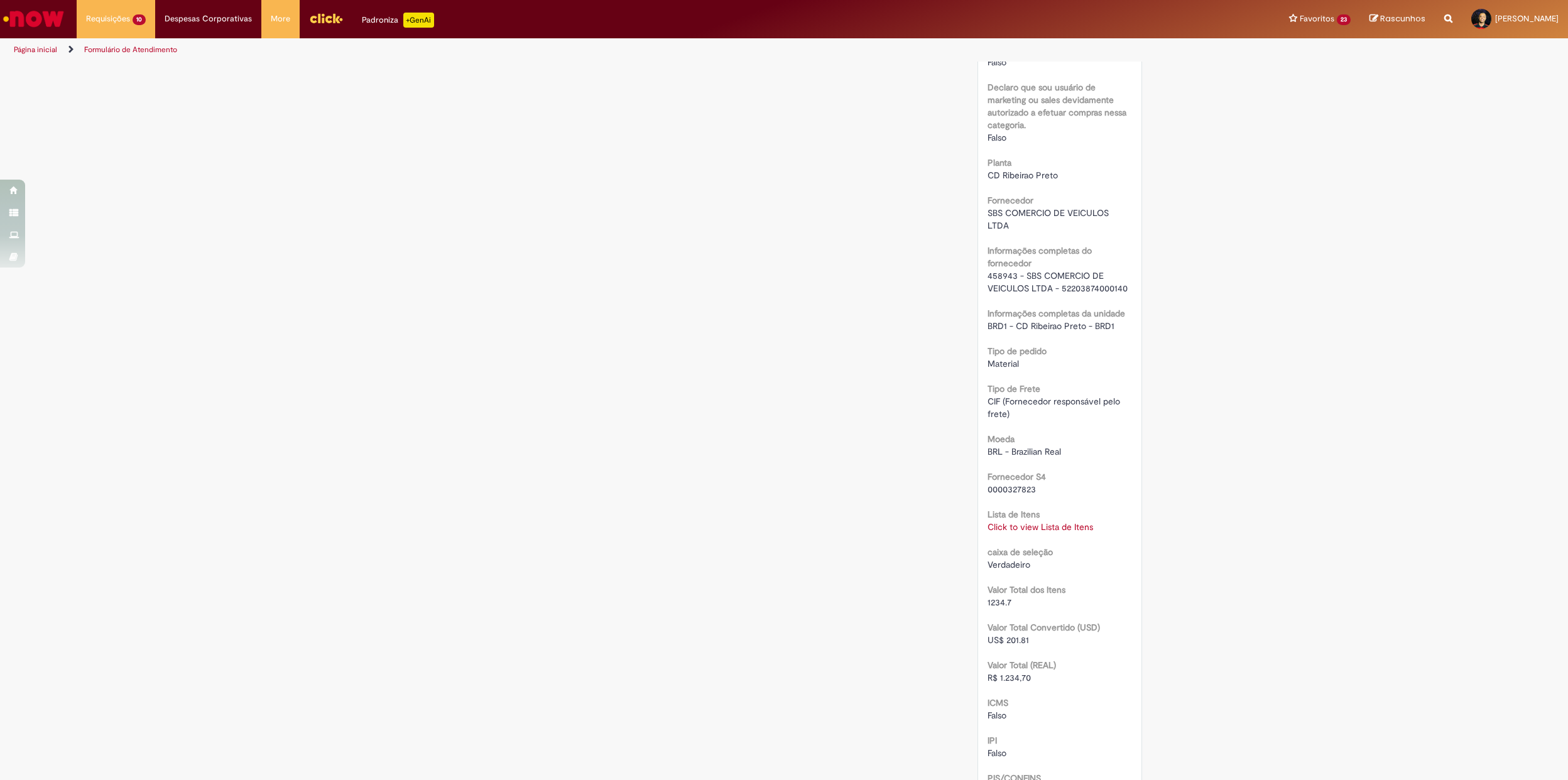
scroll to position [1089, 0]
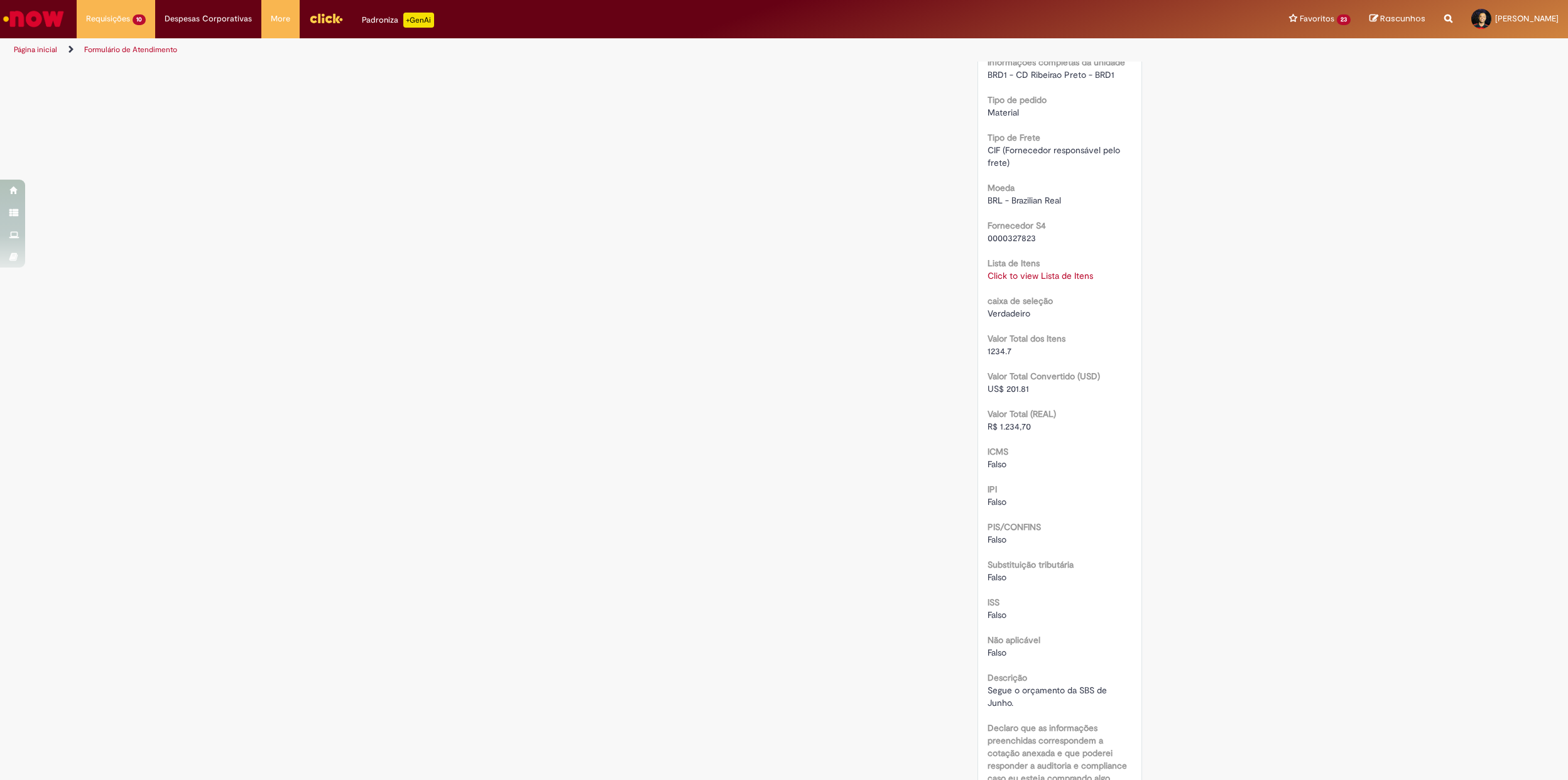
click at [1036, 269] on div "Lista de Itens Click to view Lista de Itens Click to view Lista de Itens" at bounding box center [1059, 268] width 145 height 29
click at [1036, 274] on link "Click to view Lista de Itens" at bounding box center [1039, 275] width 106 height 11
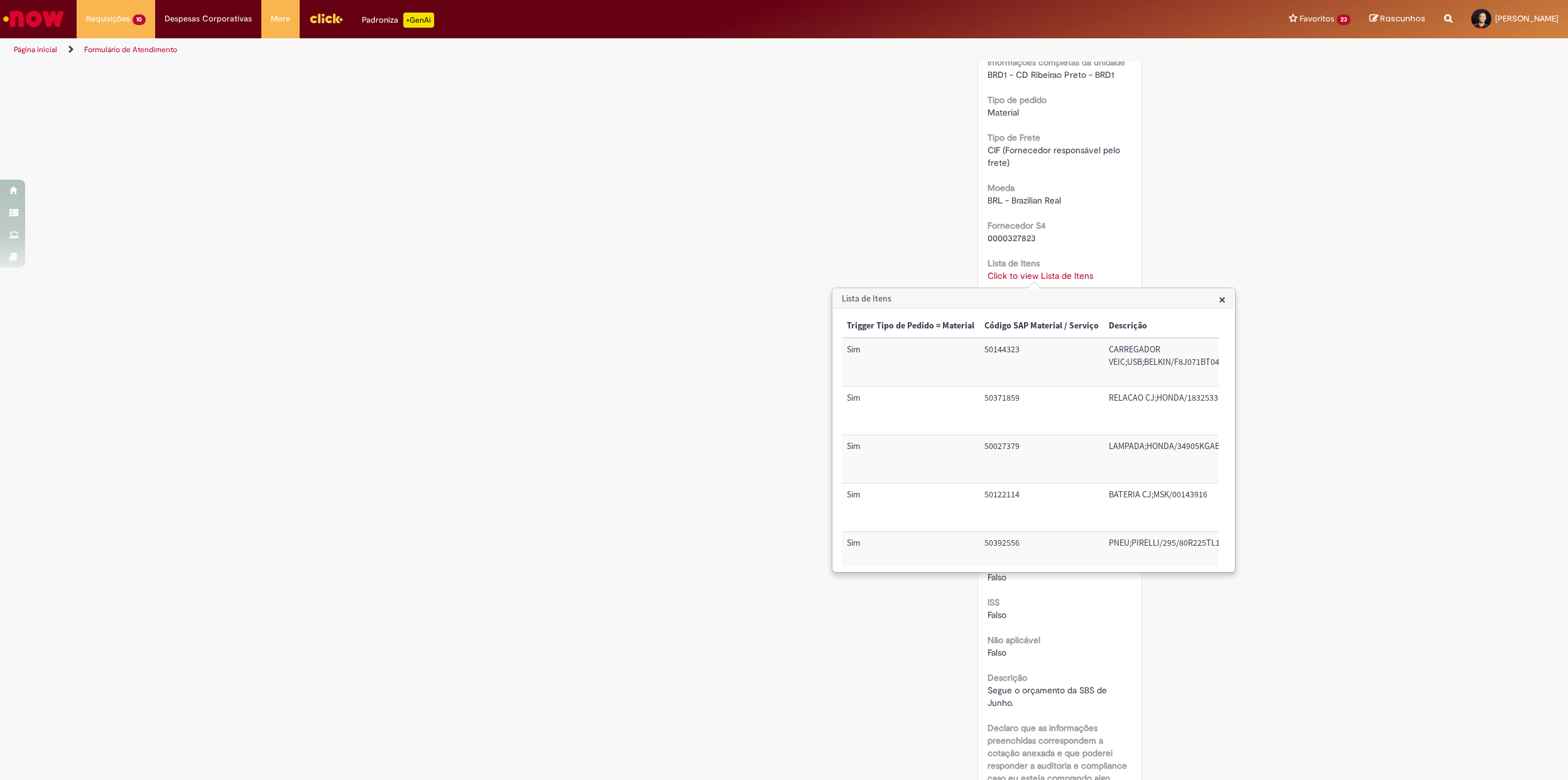
click at [995, 356] on td "50144323" at bounding box center [1041, 361] width 124 height 48
copy td "50144323"
click at [1008, 400] on td "50371859" at bounding box center [1041, 411] width 124 height 48
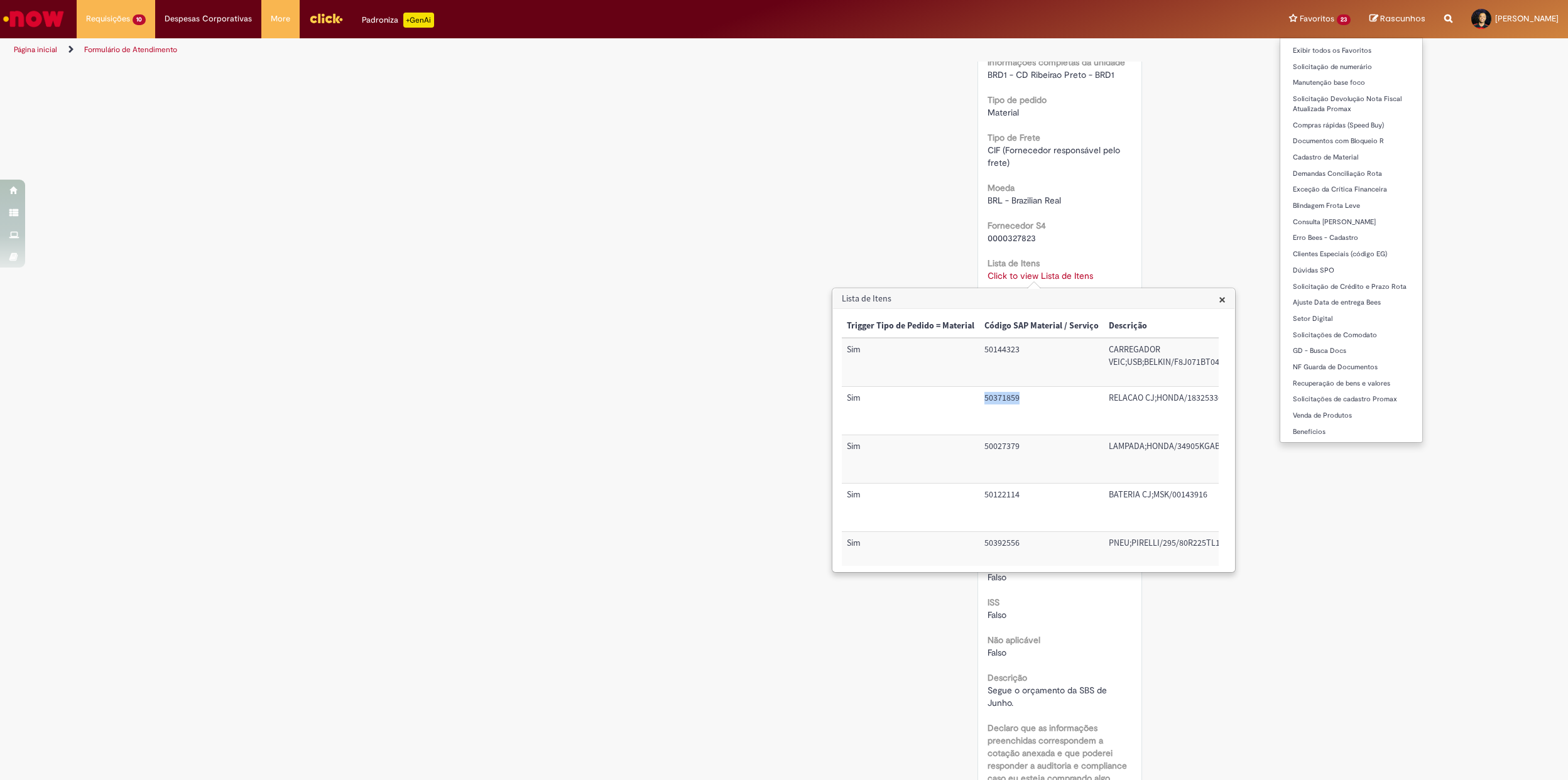
copy td "50371859"
click at [994, 438] on td "50027379" at bounding box center [1041, 459] width 124 height 48
copy td "50027379"
click at [1008, 504] on td "50122114" at bounding box center [1041, 507] width 124 height 48
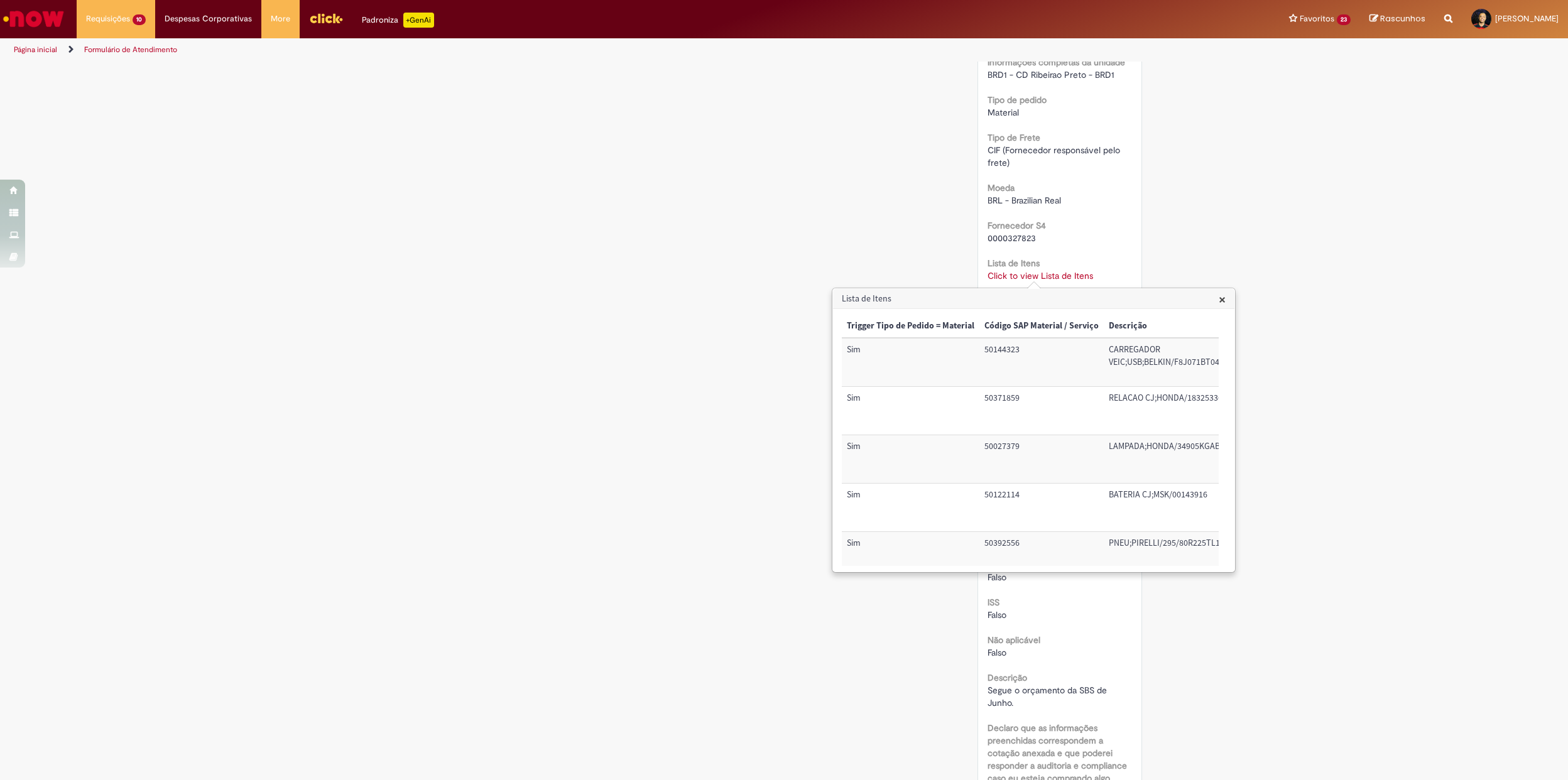
click at [1007, 504] on td "50122114" at bounding box center [1041, 507] width 124 height 48
copy td "50122114"
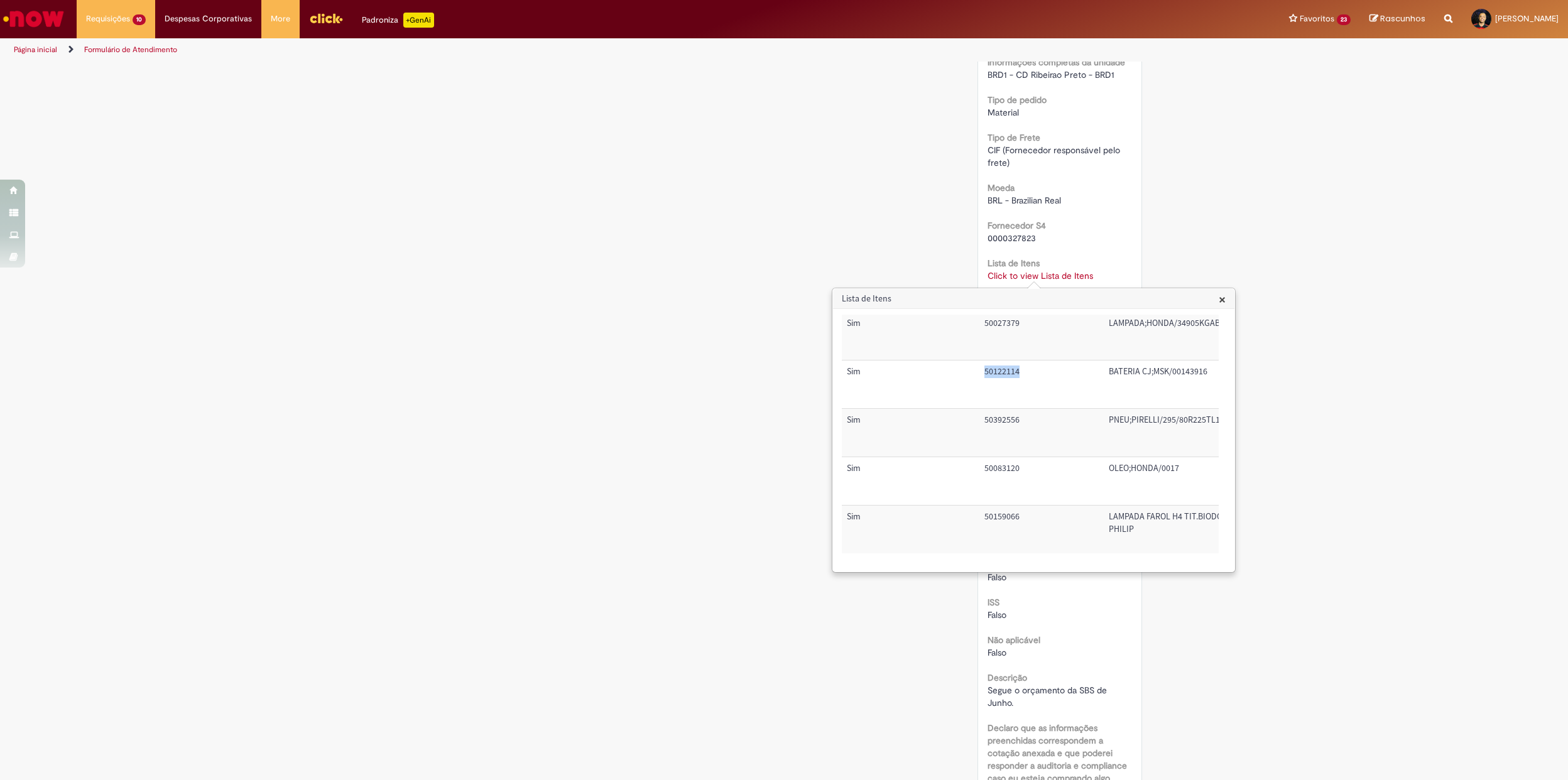
click at [1007, 409] on td "50392556" at bounding box center [1041, 432] width 124 height 48
click at [1008, 461] on td "50083120" at bounding box center [1041, 481] width 124 height 48
click at [1008, 506] on td "50159066" at bounding box center [1041, 529] width 124 height 47
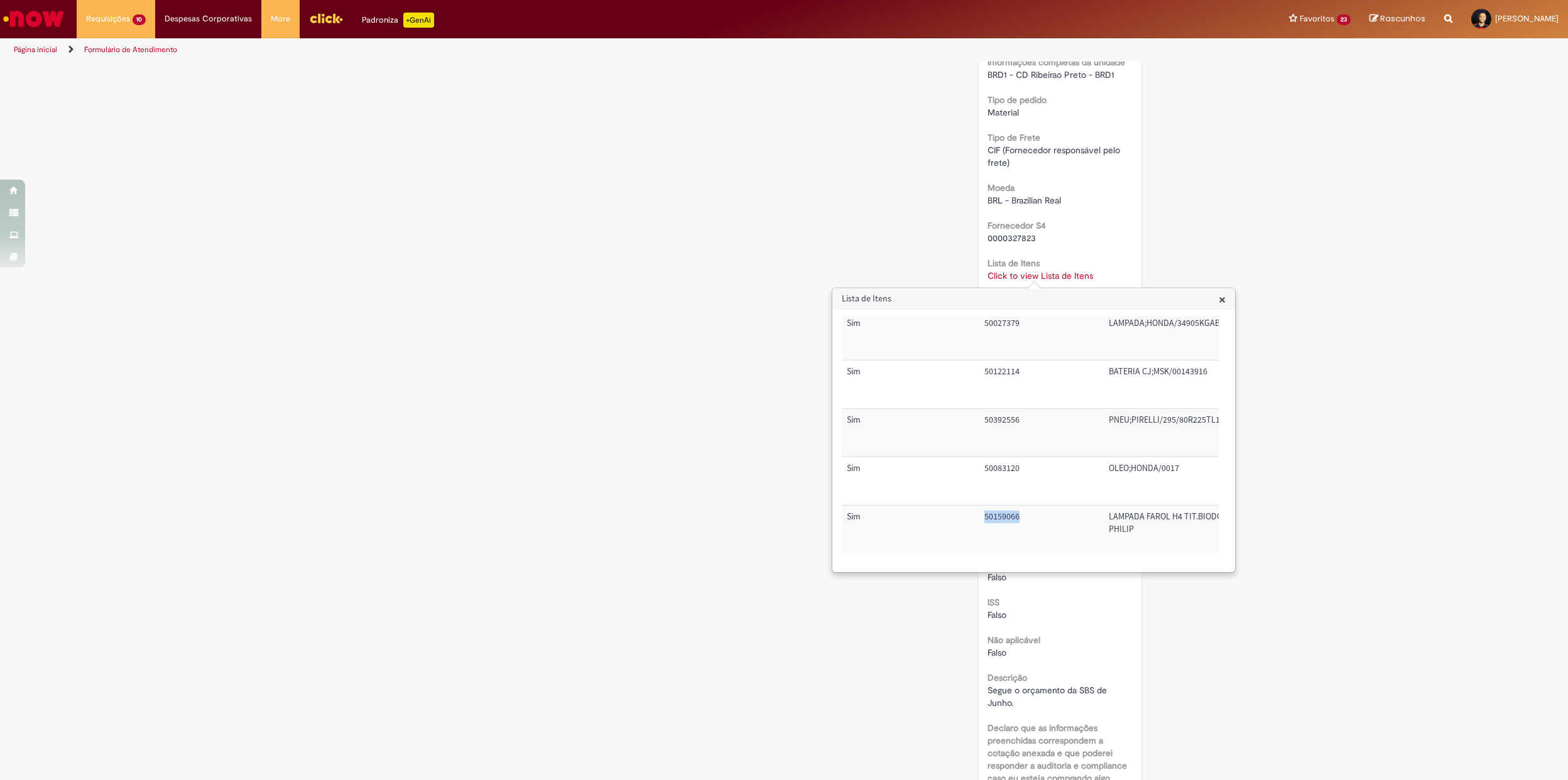
click at [1008, 506] on td "50159066" at bounding box center [1041, 529] width 124 height 47
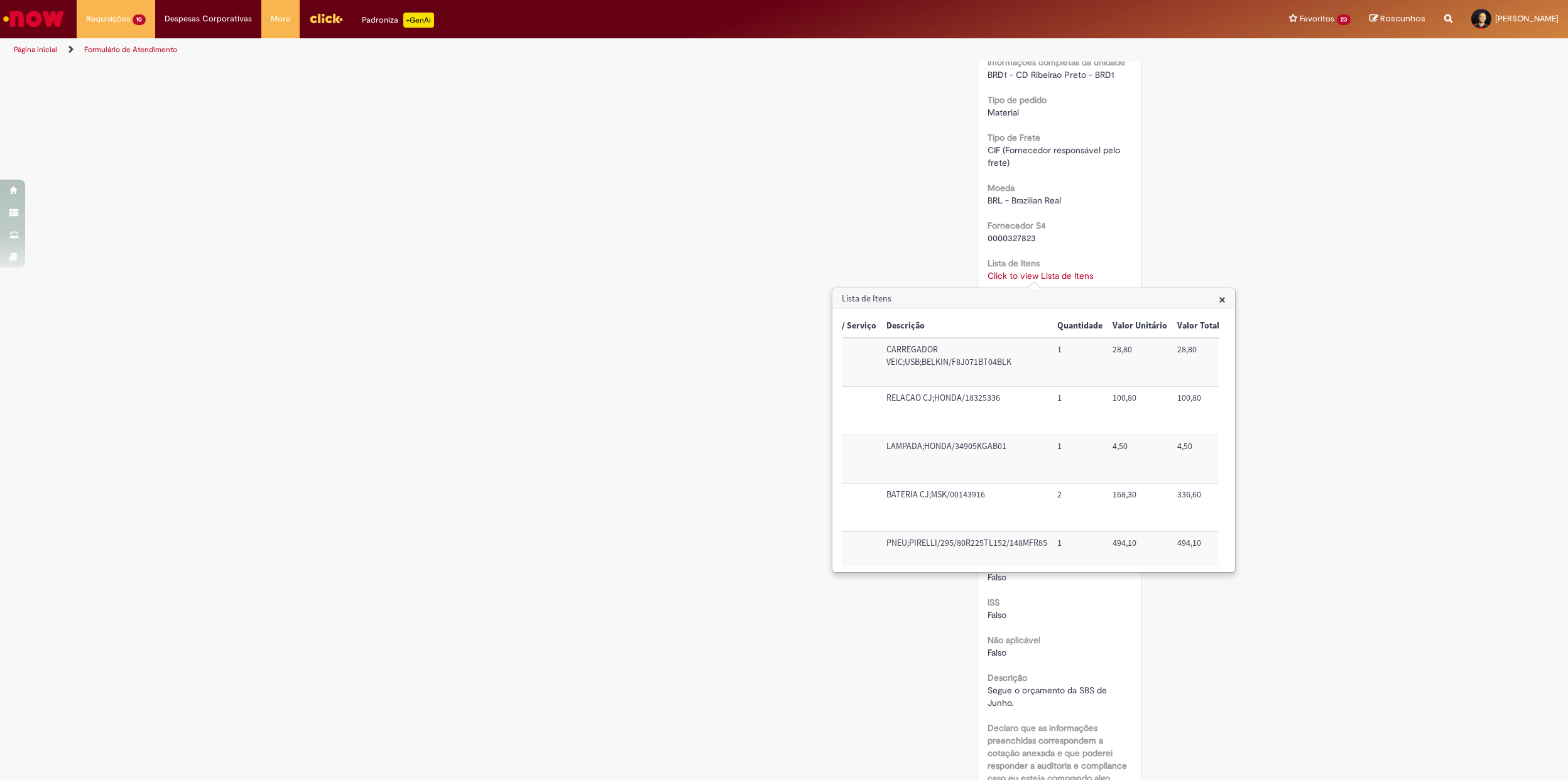
click at [908, 354] on td "CARREGADOR VEIC;USB;BELKIN/F8J071BT04BLK" at bounding box center [966, 361] width 171 height 48
drag, startPoint x: 908, startPoint y: 354, endPoint x: 908, endPoint y: 314, distance: 40.0
click at [908, 354] on td "CARREGADOR VEIC;USB;BELKIN/F8J071BT04BLK" at bounding box center [966, 361] width 171 height 48
click at [967, 399] on td "RELACAO CJ;HONDA/18325336" at bounding box center [966, 411] width 171 height 48
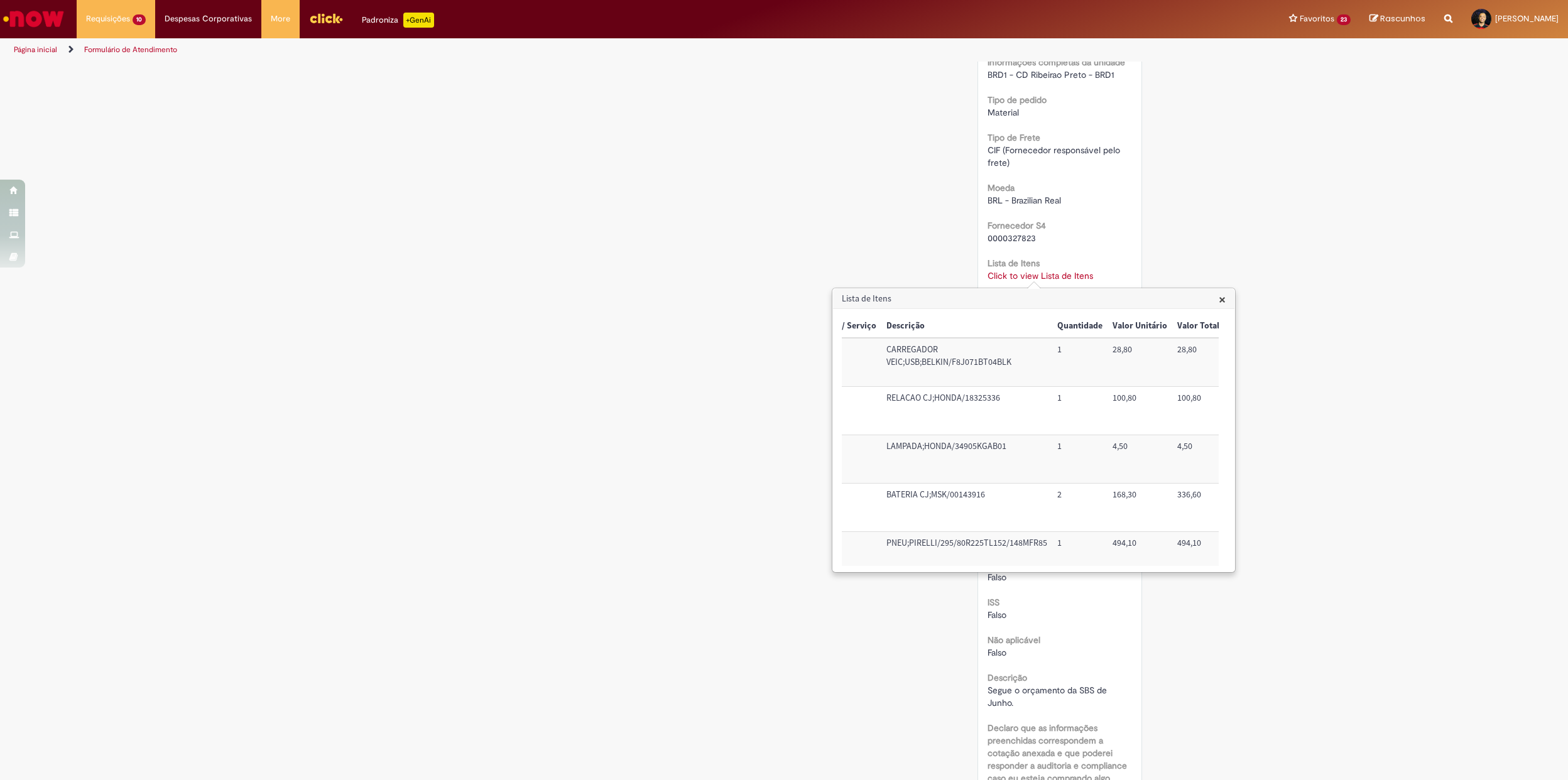
click at [967, 399] on td "RELACAO CJ;HONDA/18325336" at bounding box center [966, 411] width 171 height 48
click at [933, 452] on td "LAMPADA;HONDA/34905KGAB01" at bounding box center [966, 459] width 171 height 48
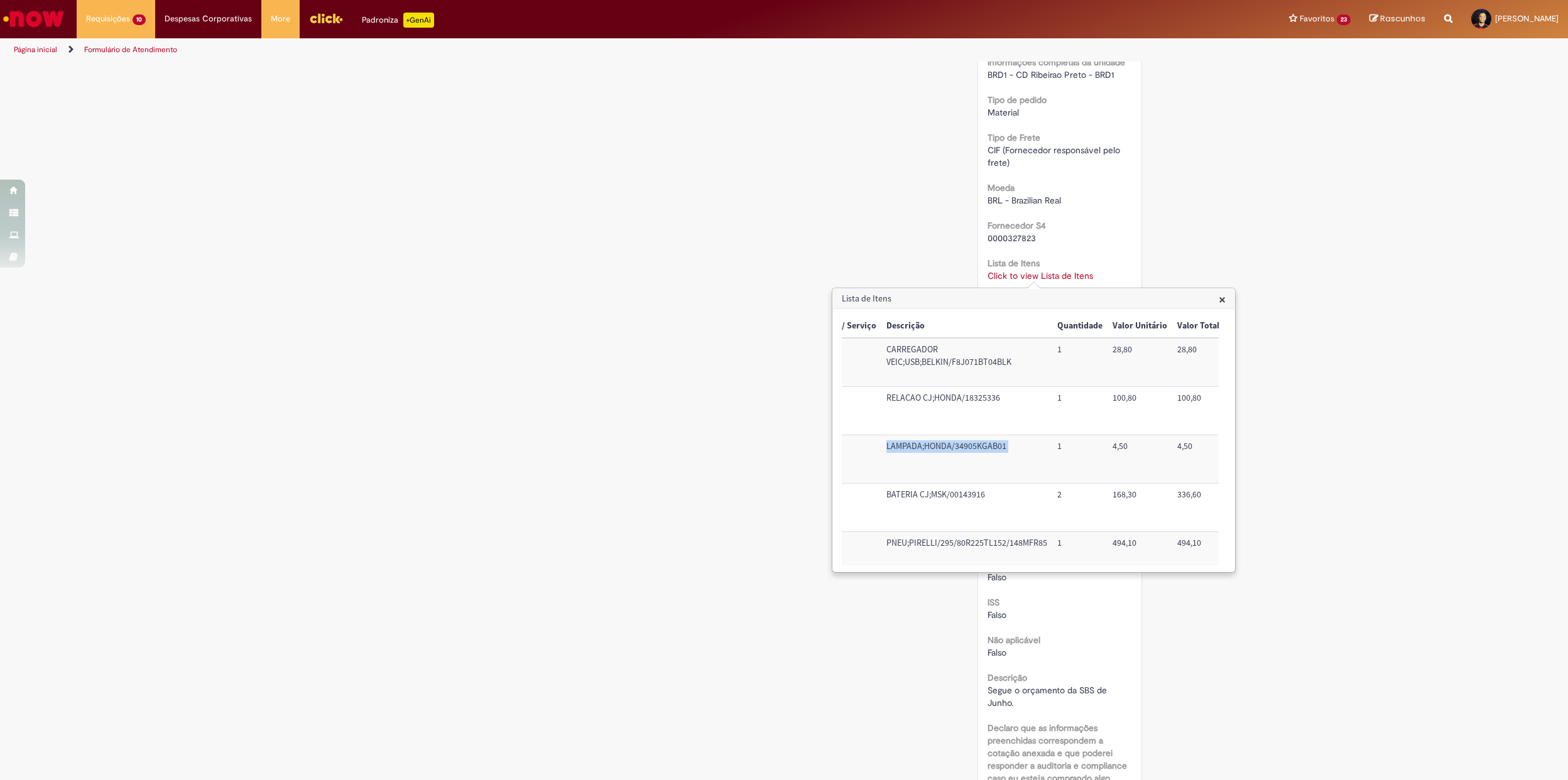
click at [944, 501] on td "BATERIA CJ;MSK/00143916" at bounding box center [966, 507] width 171 height 48
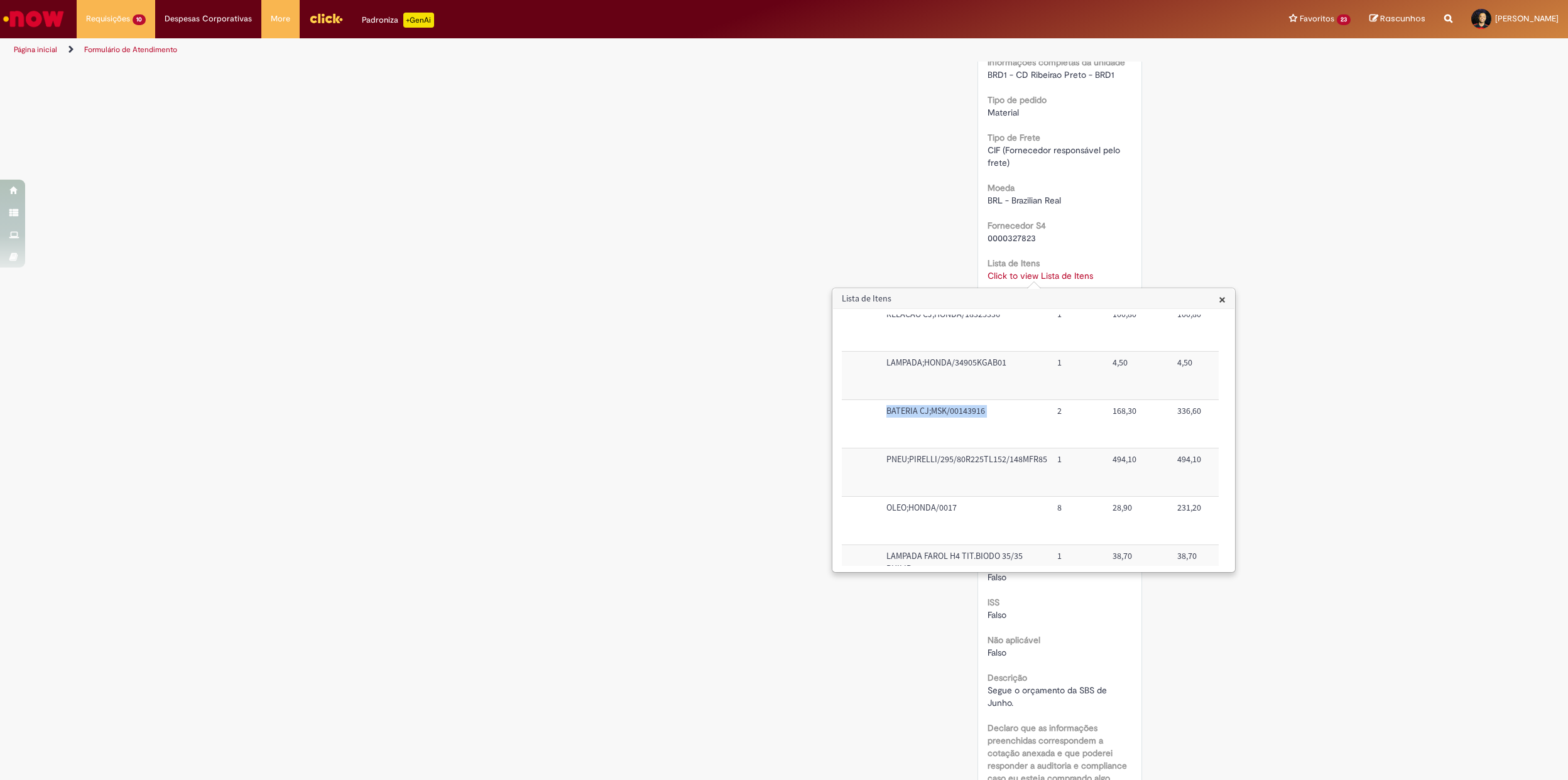
scroll to position [135, 222]
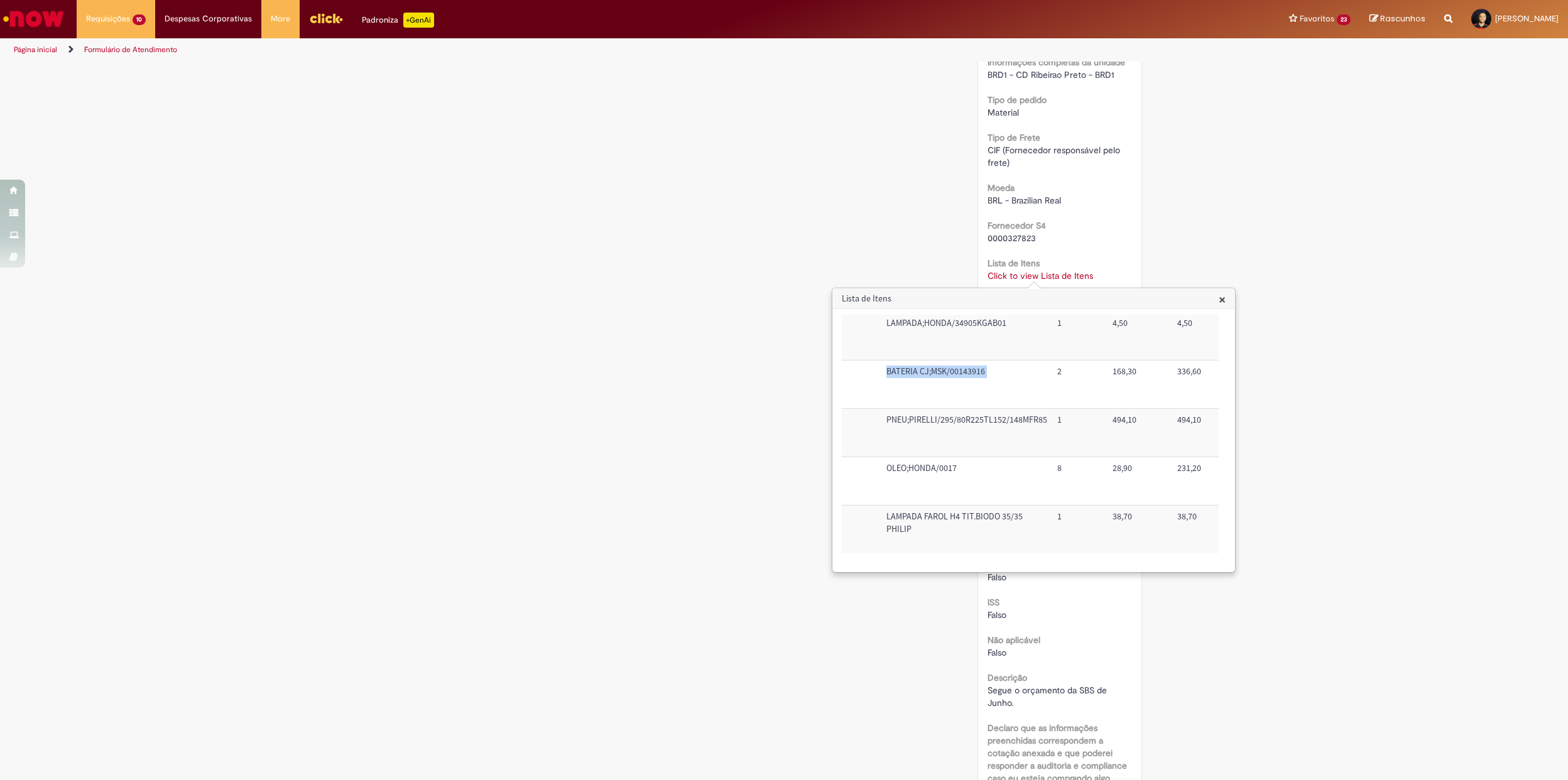
click at [988, 409] on td "PNEU;PIRELLI/295/80R225TL152/148MFR85" at bounding box center [966, 432] width 171 height 48
click at [929, 461] on td "OLEO;HONDA/0017" at bounding box center [966, 481] width 171 height 48
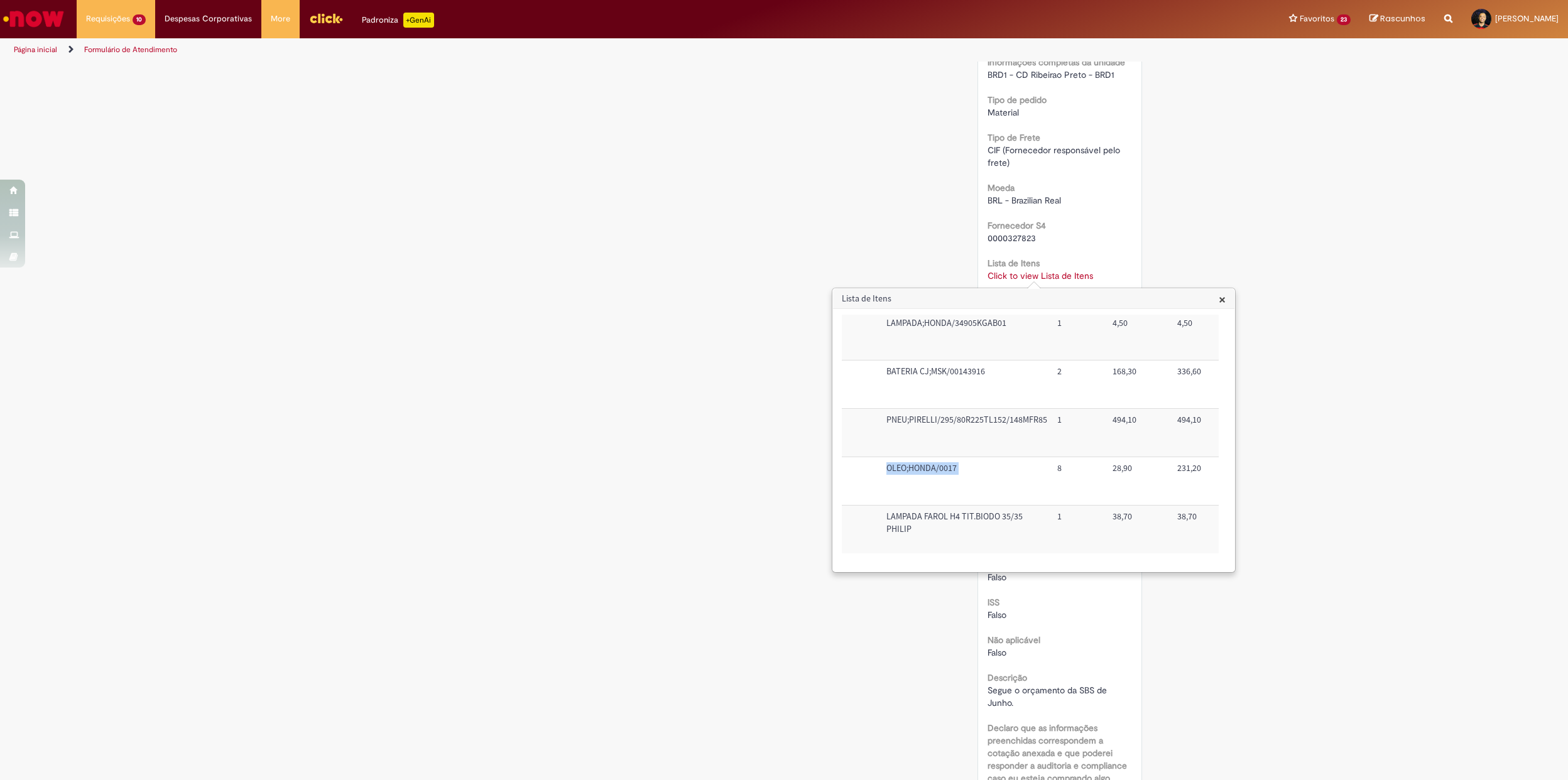
click at [929, 461] on td "OLEO;HONDA/0017" at bounding box center [966, 481] width 171 height 48
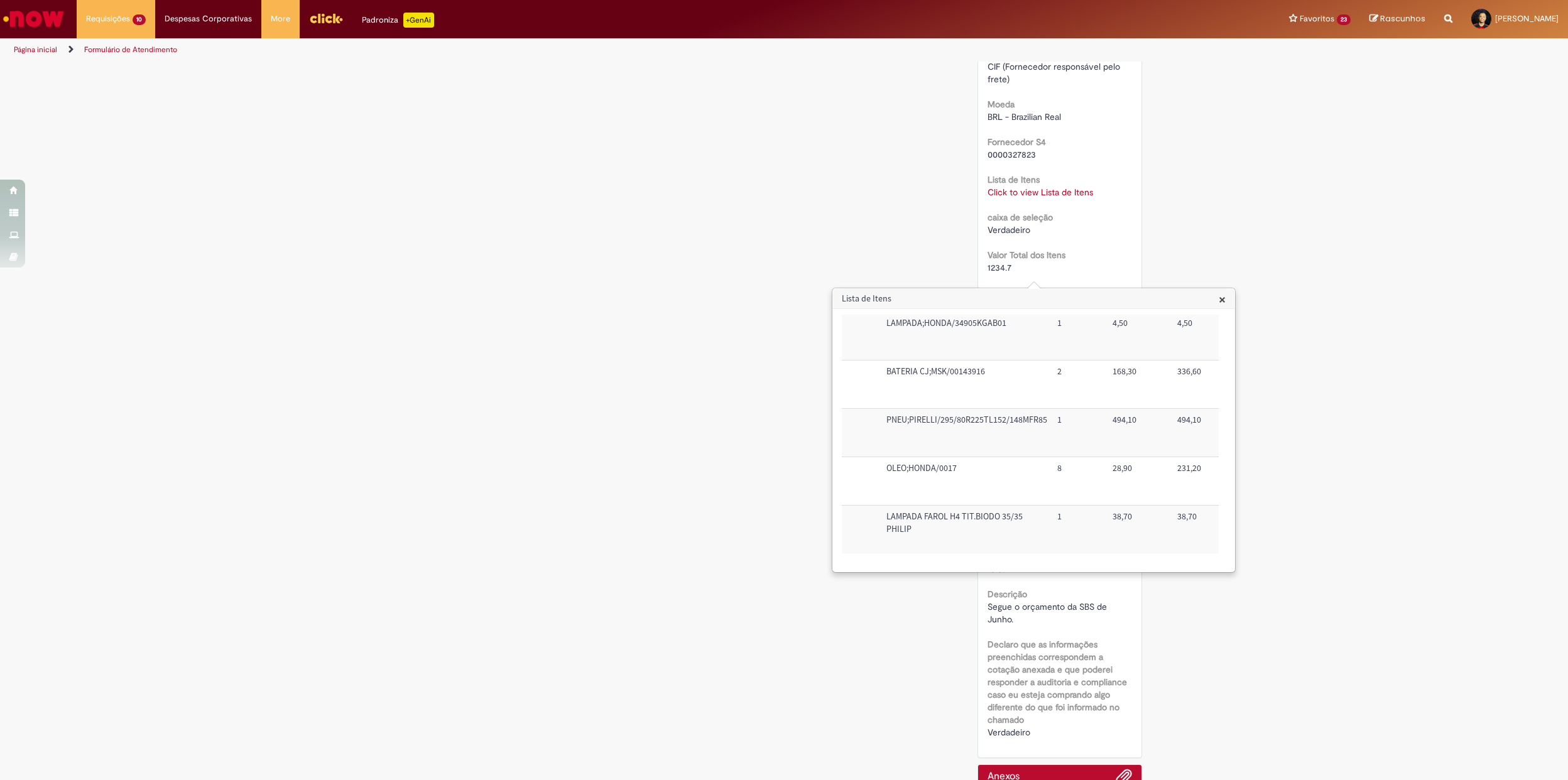
click at [933, 509] on td "LAMPADA FAROL H4 TIT.BIODO 35/35 PHILIP" at bounding box center [966, 529] width 171 height 47
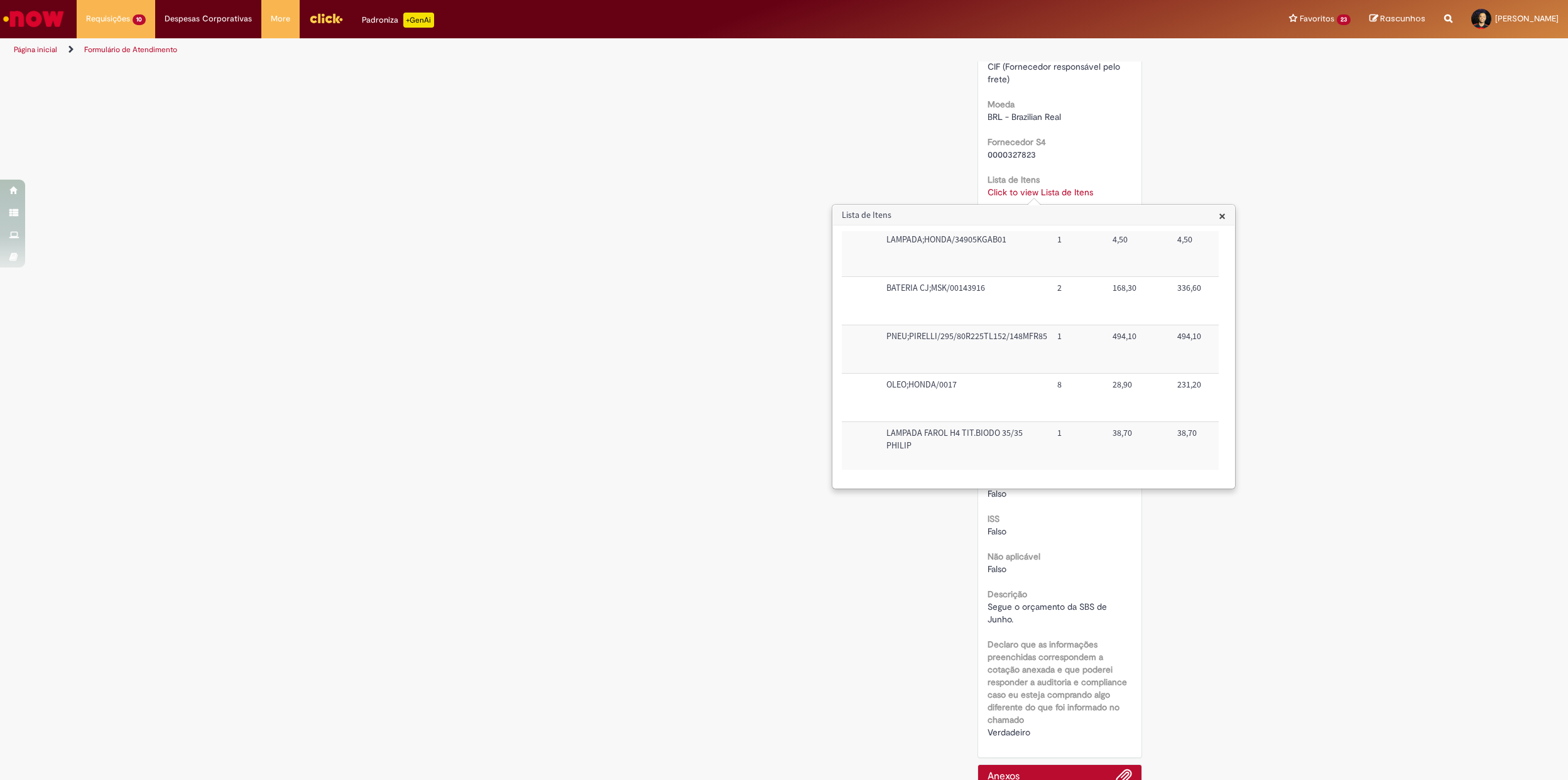
drag, startPoint x: 1013, startPoint y: 483, endPoint x: 1039, endPoint y: 478, distance: 26.5
click at [1039, 478] on div "× Trigger Tipo de Pedido = Material Código SAP Material / Serviço Descrição Qua…" at bounding box center [1033, 356] width 402 height 263
click at [1018, 466] on div "Trigger Tipo de Pedido = Material Código SAP Material / Serviço Descrição Quant…" at bounding box center [1030, 356] width 377 height 252
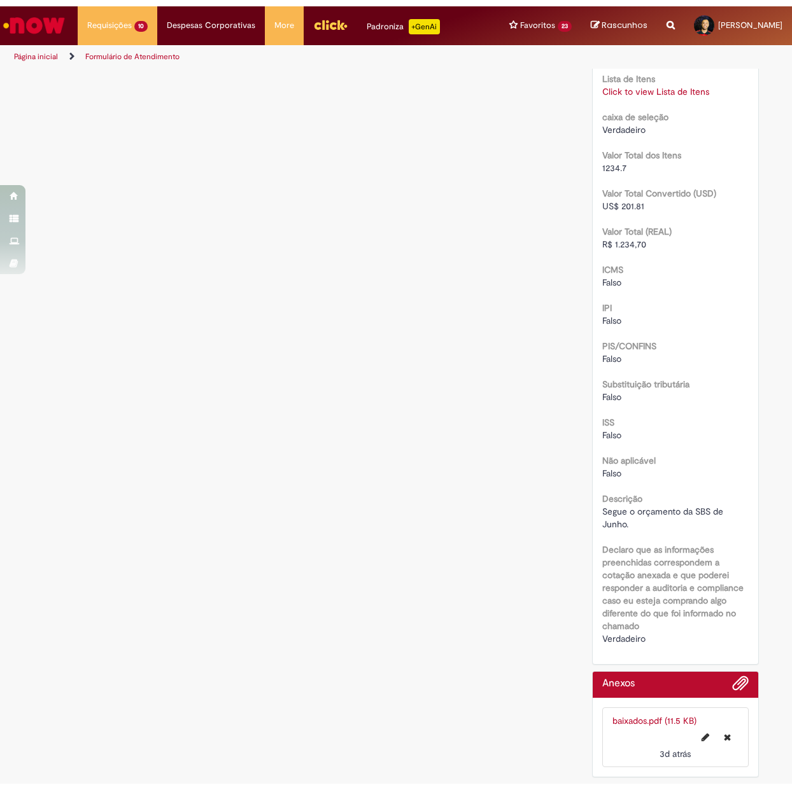
scroll to position [958, 0]
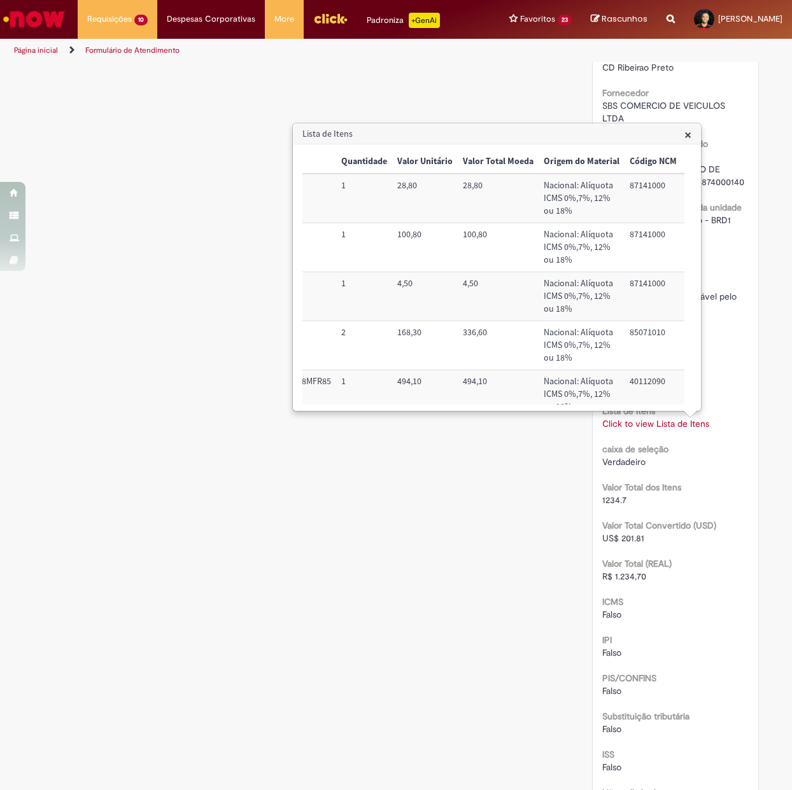
click at [647, 426] on link "Click to view Lista de Itens" at bounding box center [655, 423] width 107 height 11
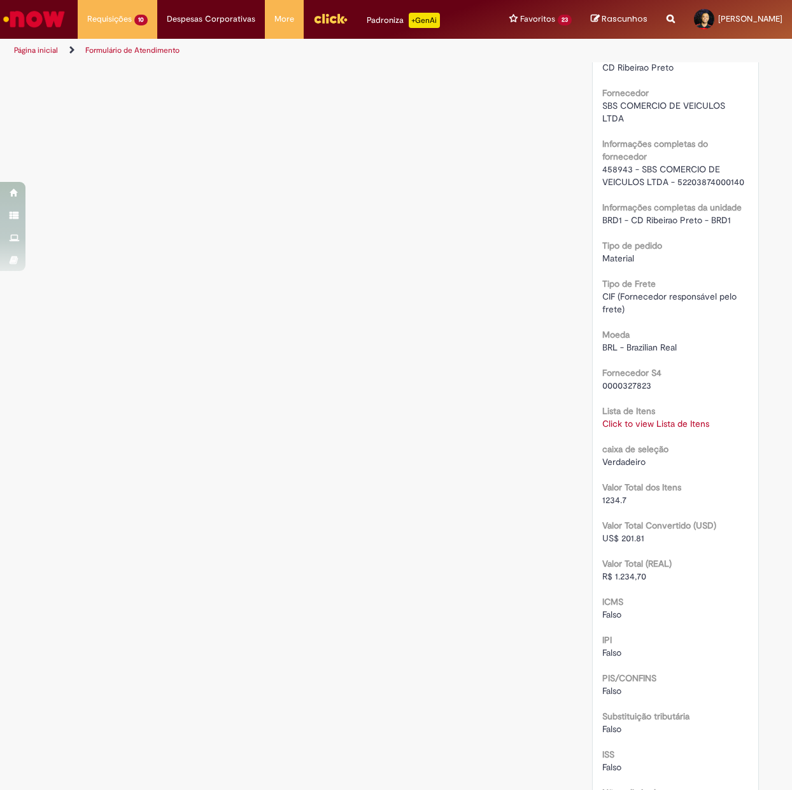
click at [628, 430] on div "Click to view Lista de Itens Click to view Lista de Itens" at bounding box center [675, 424] width 147 height 13
click at [617, 418] on link "Click to view Lista de Itens" at bounding box center [655, 423] width 107 height 11
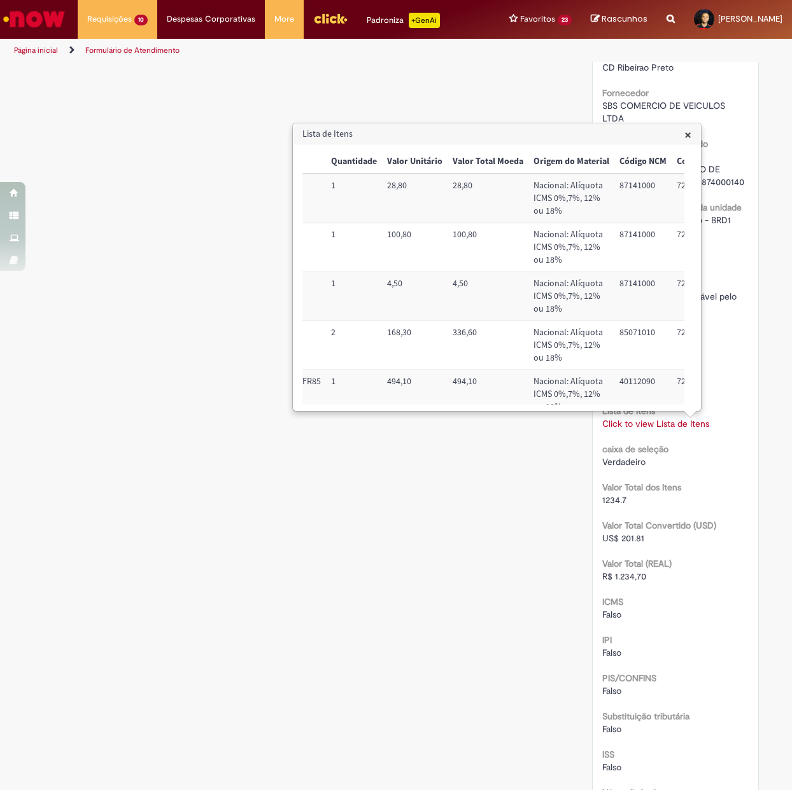
scroll to position [137, 415]
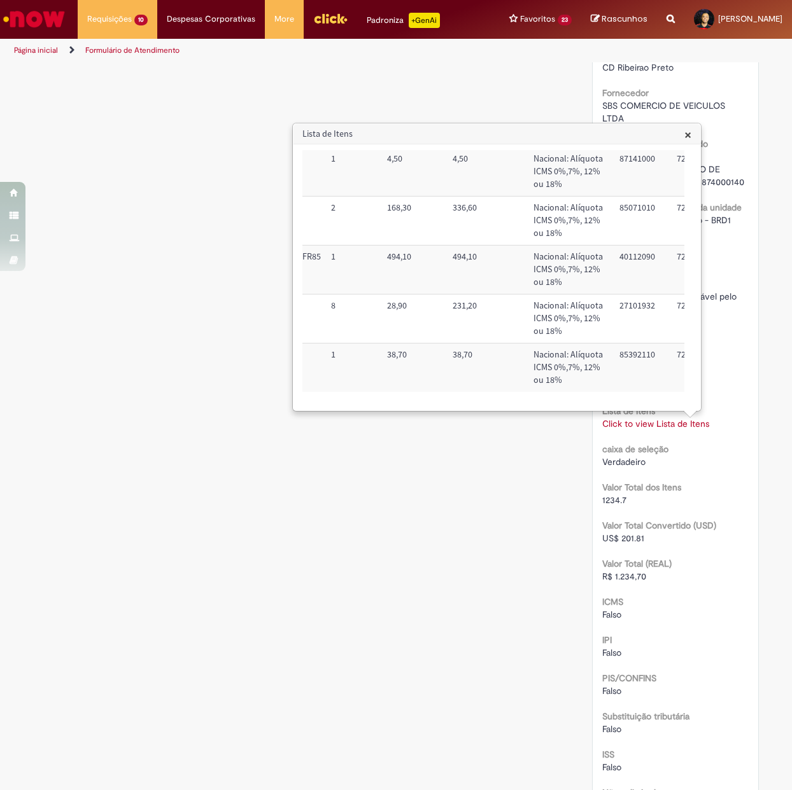
click at [686, 136] on span "×" at bounding box center [687, 134] width 7 height 17
